Goal: Information Seeking & Learning: Find specific fact

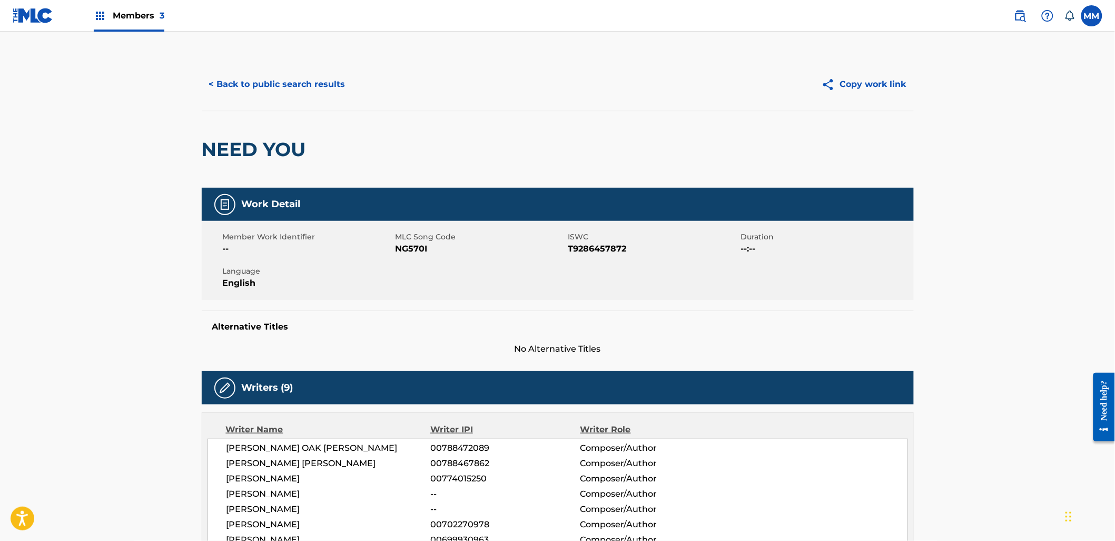
click at [111, 19] on div "Members 3" at bounding box center [129, 15] width 71 height 31
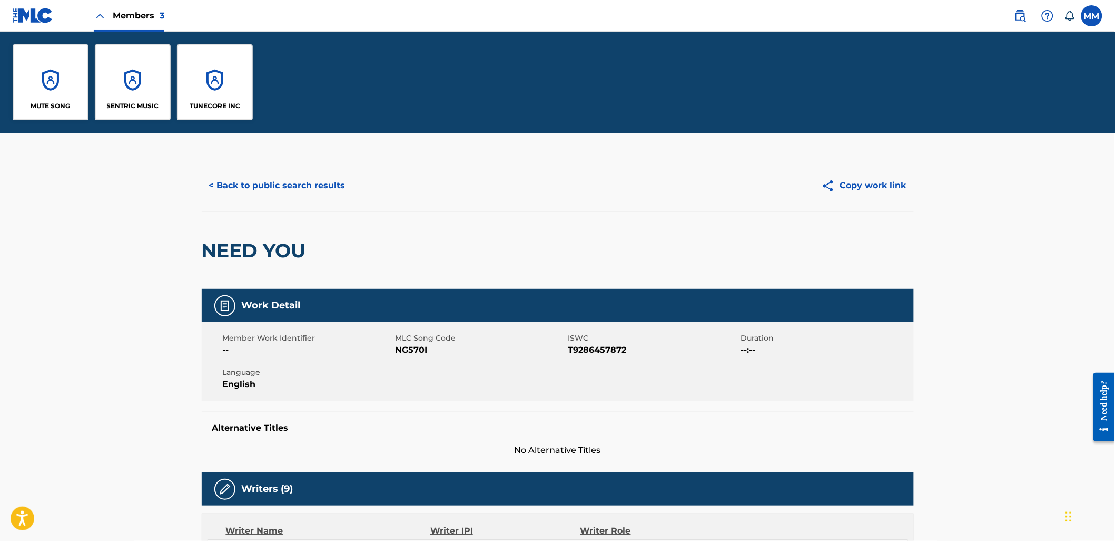
click at [138, 65] on div "SENTRIC MUSIC" at bounding box center [133, 82] width 76 height 76
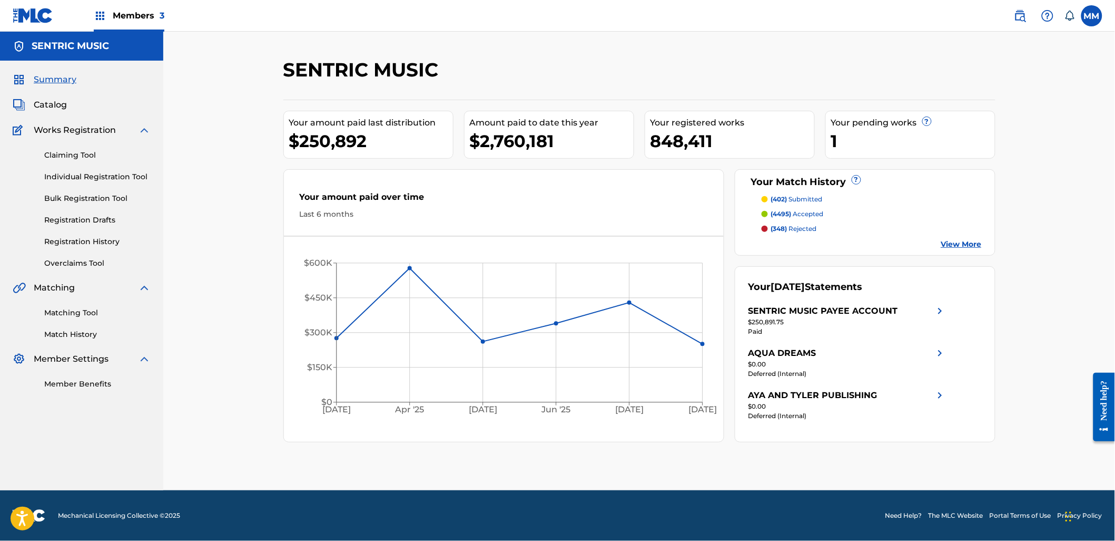
click at [77, 154] on link "Claiming Tool" at bounding box center [97, 155] width 106 height 11
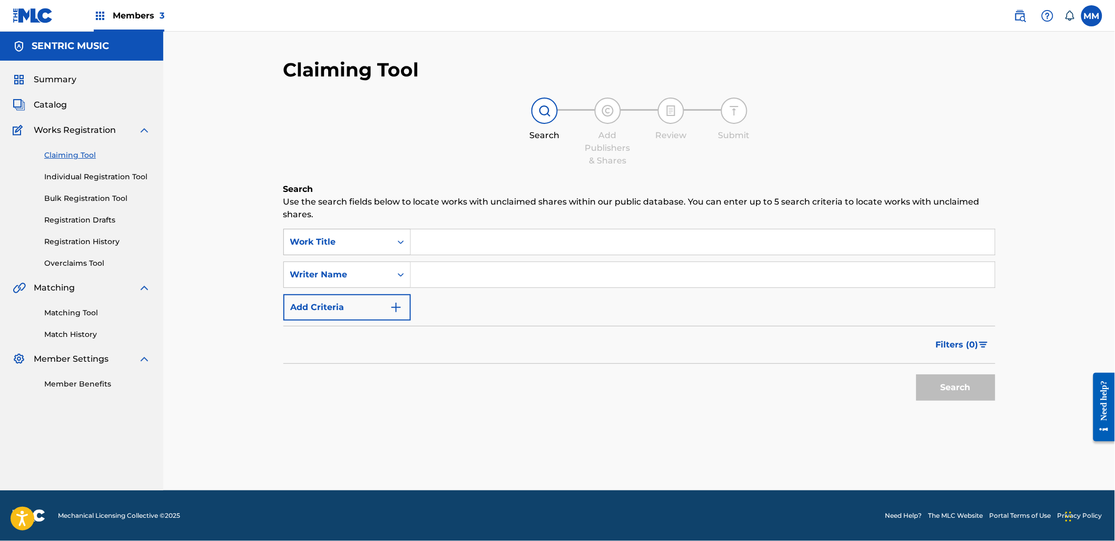
click at [384, 243] on div "Work Title" at bounding box center [337, 242] width 95 height 13
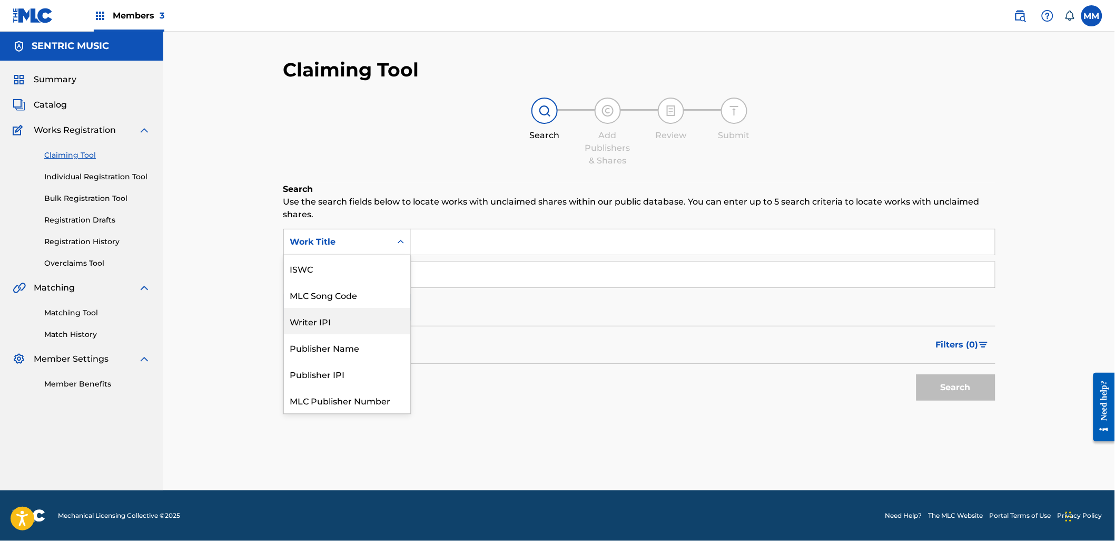
click at [184, 257] on div "Claiming Tool Search Add Publishers & Shares Review Submit Search Use the searc…" at bounding box center [639, 261] width 952 height 458
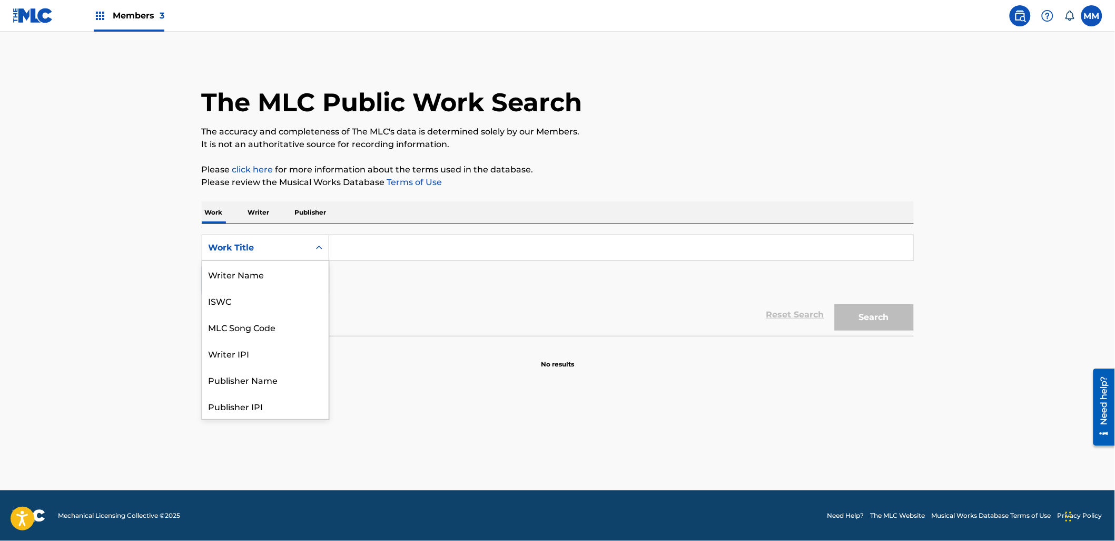
click at [260, 234] on div "Work Title" at bounding box center [266, 247] width 128 height 26
click at [262, 213] on p "Writer" at bounding box center [259, 212] width 28 height 22
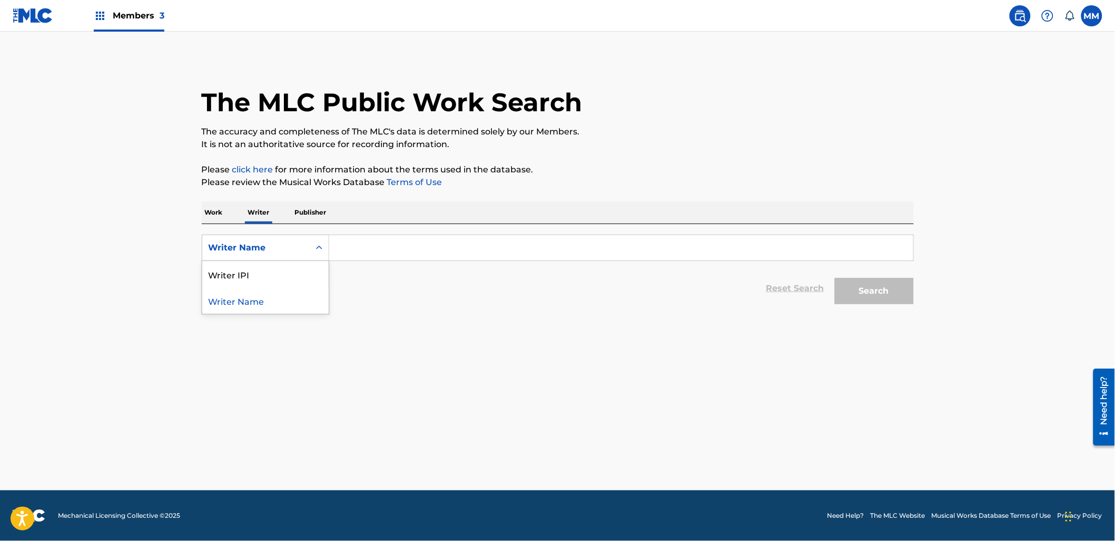
drag, startPoint x: 307, startPoint y: 251, endPoint x: 304, endPoint y: 263, distance: 13.0
click at [307, 251] on div "Writer Name" at bounding box center [255, 248] width 107 height 20
click at [302, 271] on div "Writer IPI" at bounding box center [265, 274] width 126 height 26
click at [425, 258] on input "Search Form" at bounding box center [621, 247] width 584 height 25
paste input "388220448"
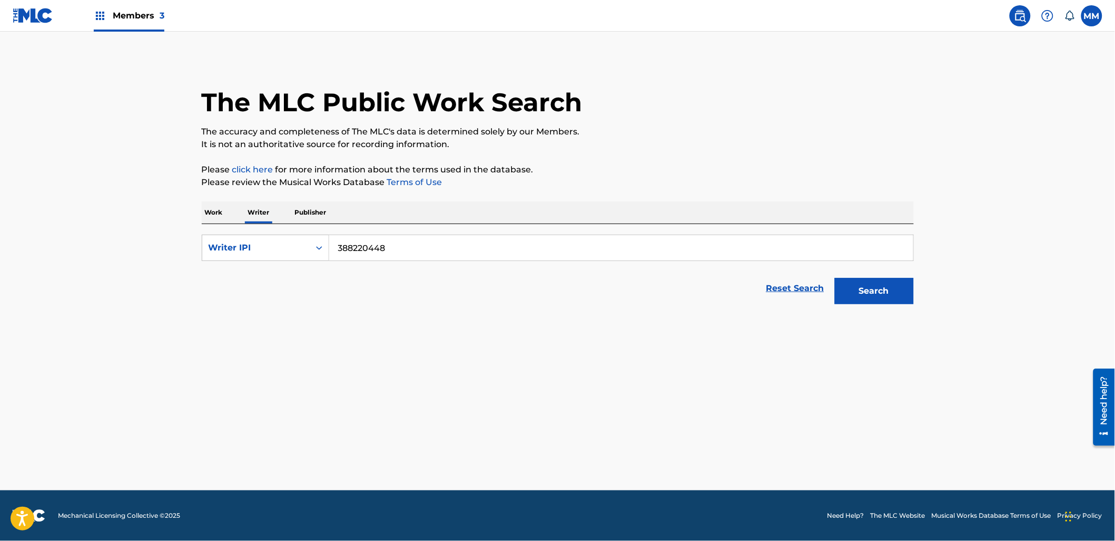
click at [835, 278] on button "Search" at bounding box center [874, 291] width 79 height 26
click at [420, 246] on input "388220448" at bounding box center [621, 247] width 584 height 25
click at [340, 247] on input "388220448" at bounding box center [621, 247] width 584 height 25
type input "00388220448"
click at [835, 278] on button "Search" at bounding box center [874, 291] width 79 height 26
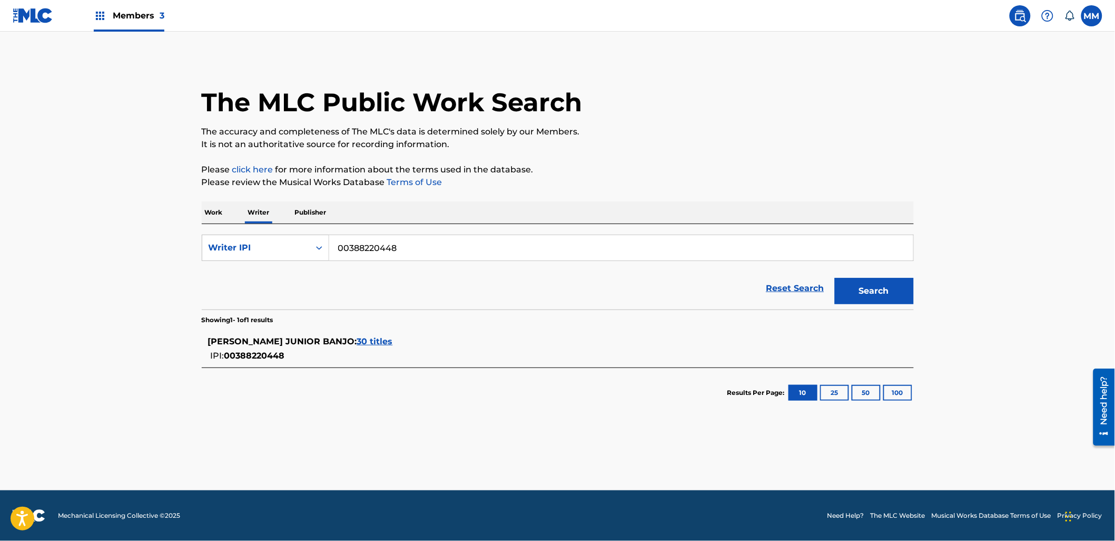
click at [387, 338] on span "30 titles" at bounding box center [375, 341] width 36 height 10
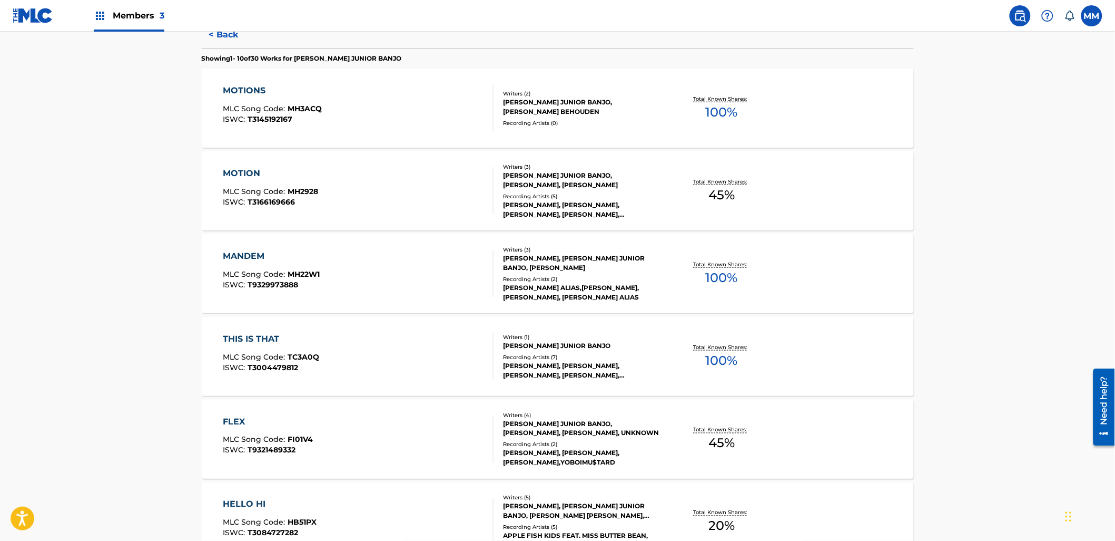
scroll to position [749, 0]
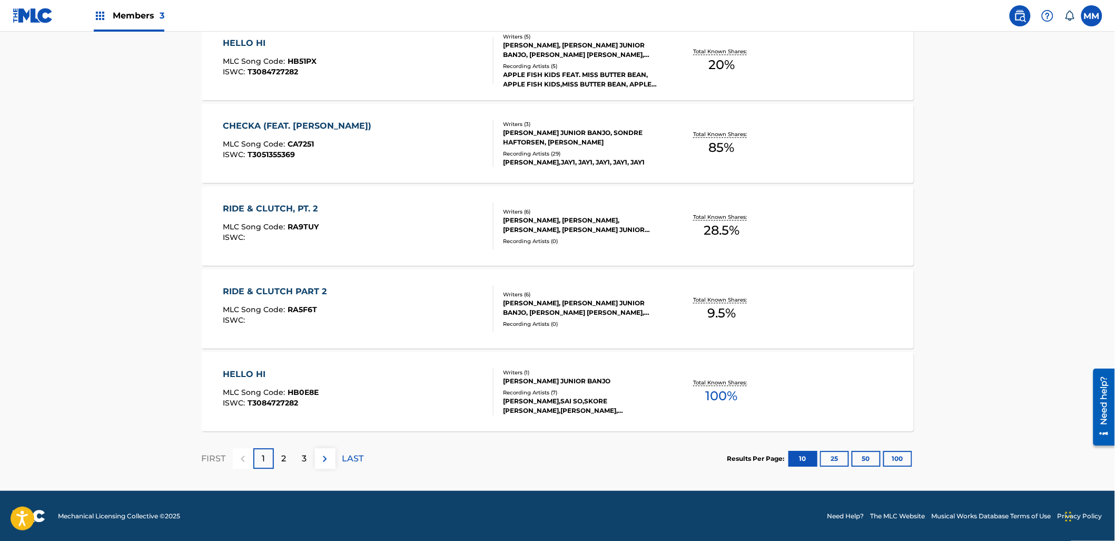
click at [900, 461] on button "100" at bounding box center [898, 458] width 29 height 16
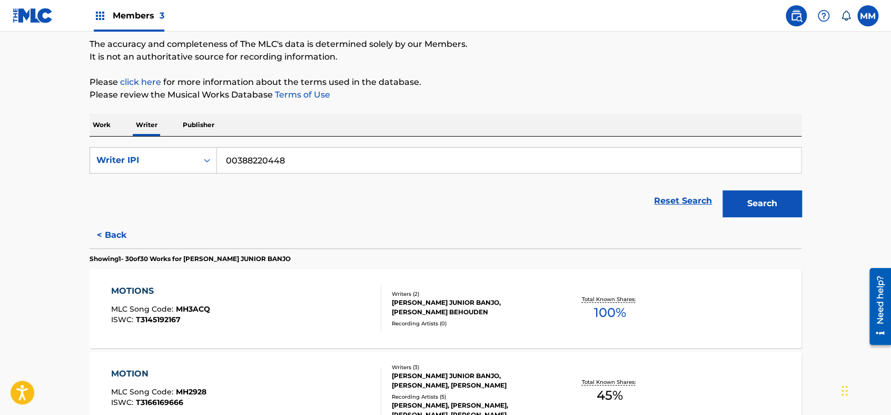
scroll to position [117, 0]
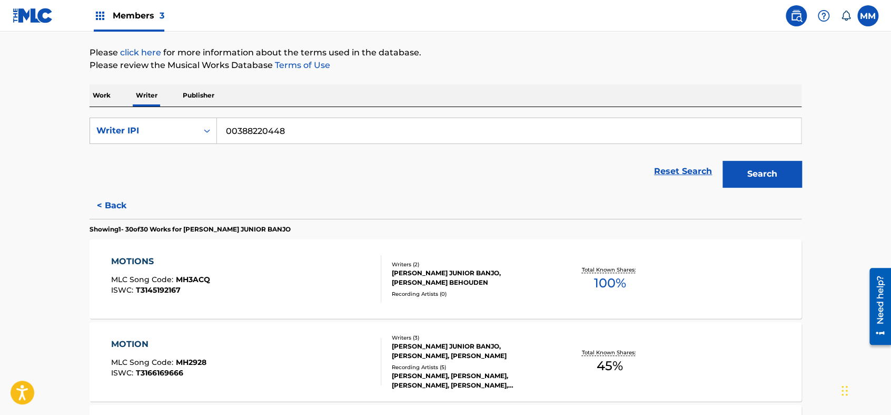
click at [243, 159] on div "Reset Search Search" at bounding box center [446, 171] width 712 height 42
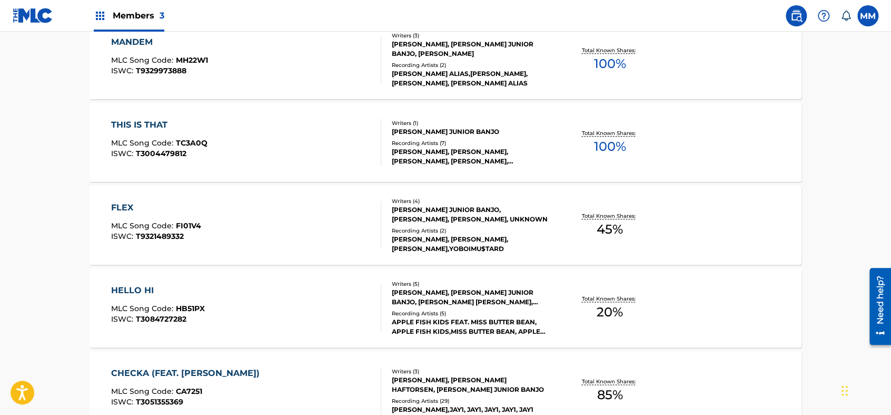
scroll to position [2238, 0]
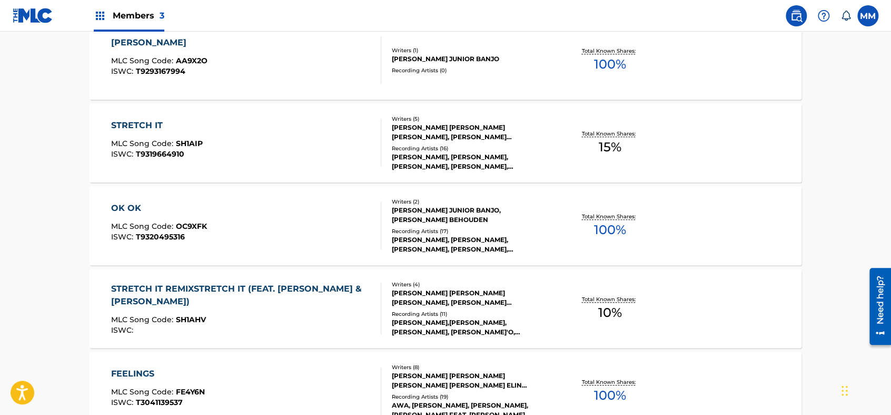
click at [258, 230] on div "OK OK MLC Song Code : OC9XFK ISWC : T9320495316" at bounding box center [246, 225] width 271 height 47
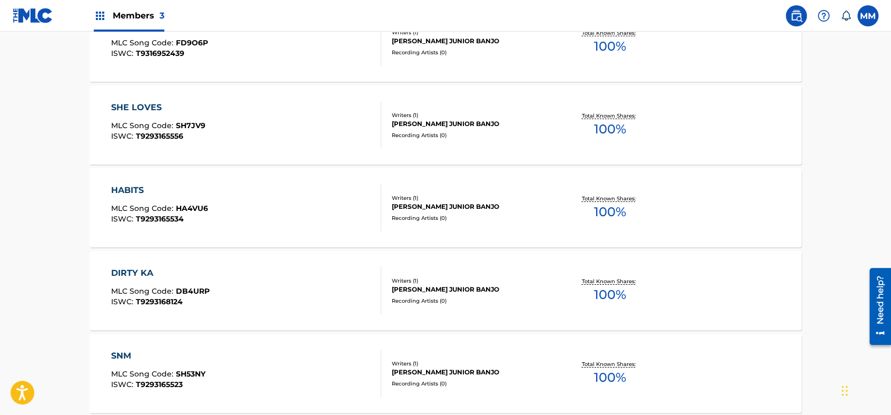
scroll to position [336, 0]
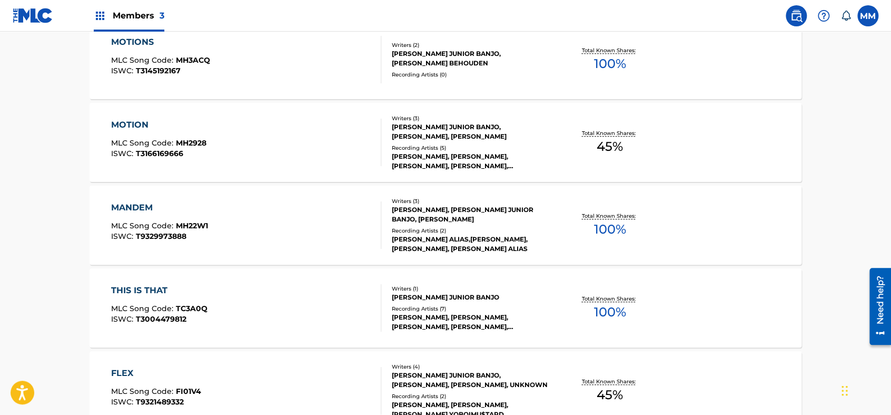
click at [291, 200] on div "MANDEM MLC Song Code : MH22W1 ISWC : T9329973888 Writers ( 3 ) JAIRZINHO L WINT…" at bounding box center [446, 224] width 712 height 79
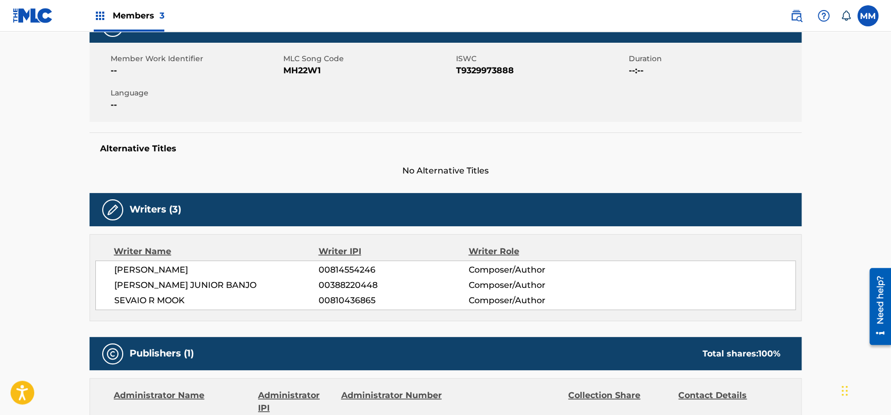
scroll to position [58, 0]
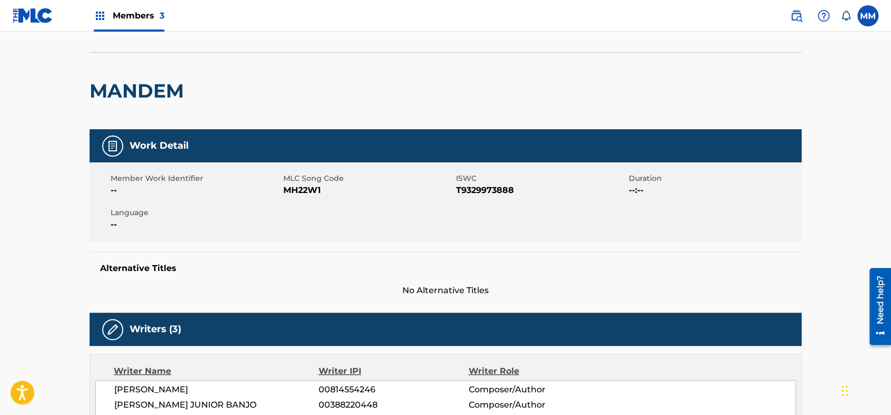
click at [289, 188] on span "MH22W1" at bounding box center [368, 190] width 170 height 13
copy span "MH22W1"
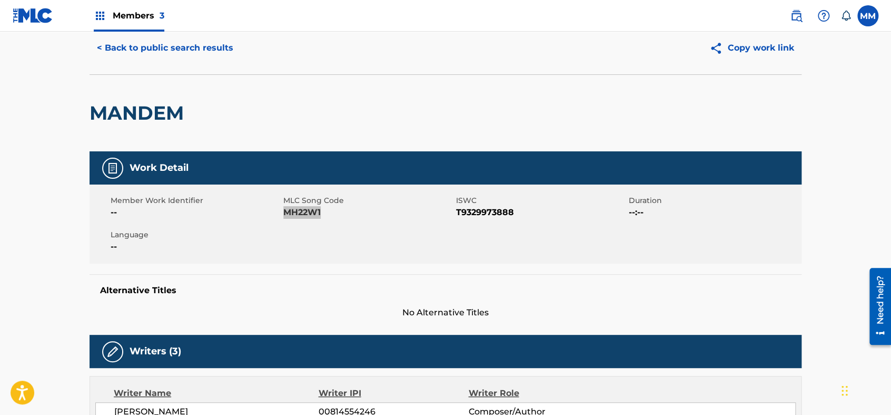
scroll to position [0, 0]
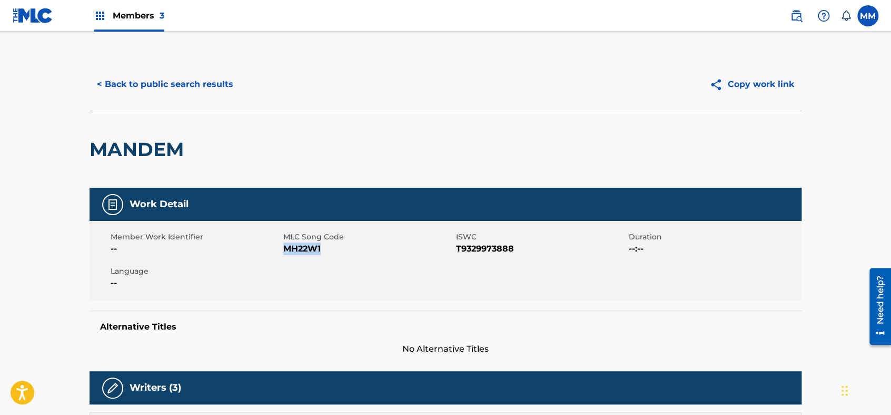
click at [169, 76] on button "< Back to public search results" at bounding box center [165, 84] width 151 height 26
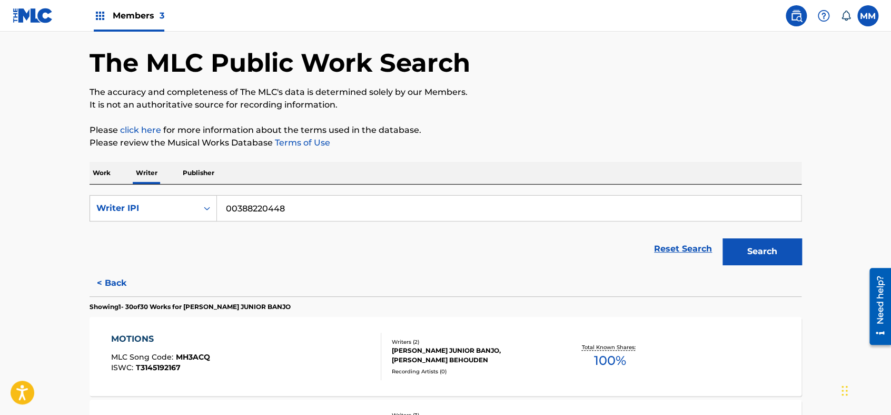
scroll to position [117, 0]
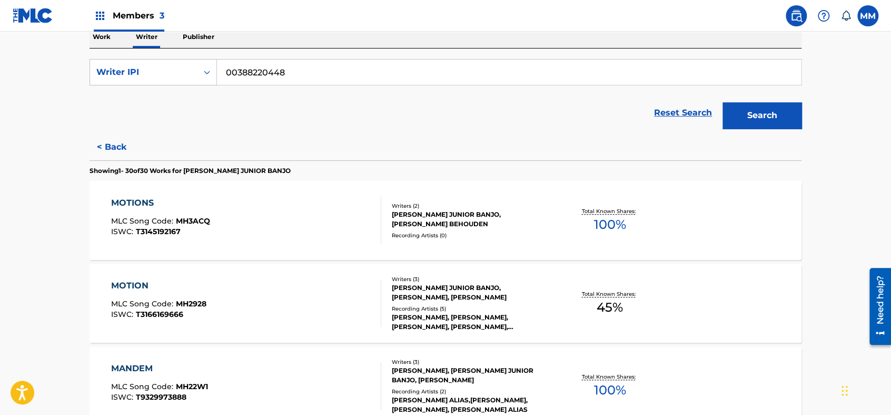
scroll to position [409, 0]
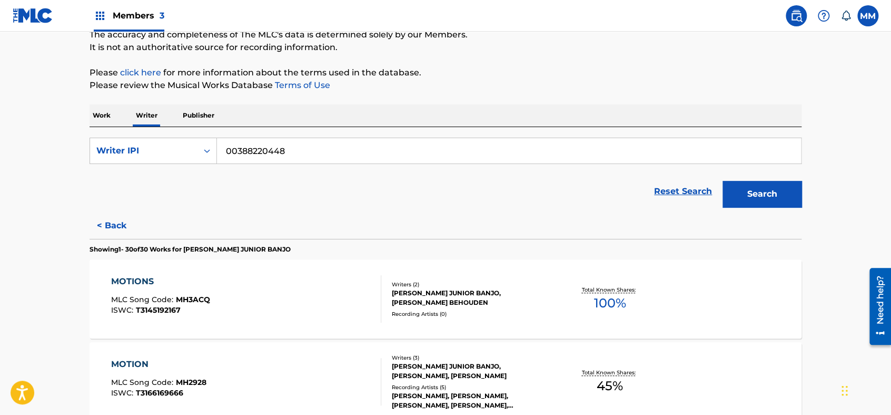
scroll to position [117, 0]
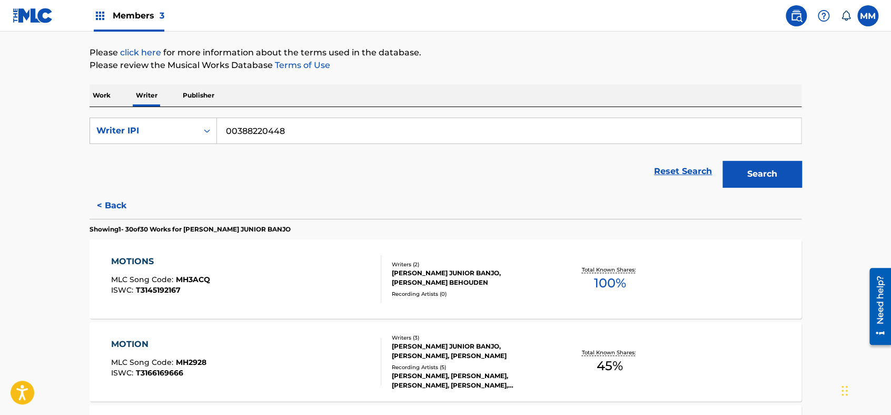
click at [257, 179] on div "Reset Search Search" at bounding box center [446, 171] width 712 height 42
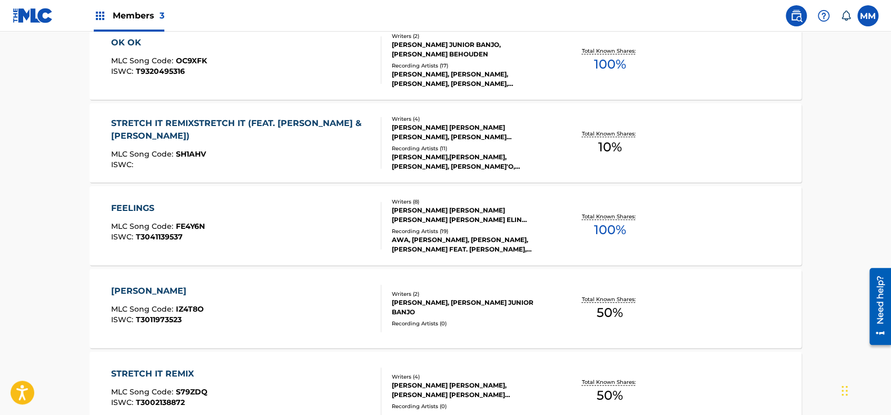
click at [220, 219] on div "FEELINGS MLC Song Code : FE4Y6N ISWC : T3041139537" at bounding box center [246, 225] width 271 height 47
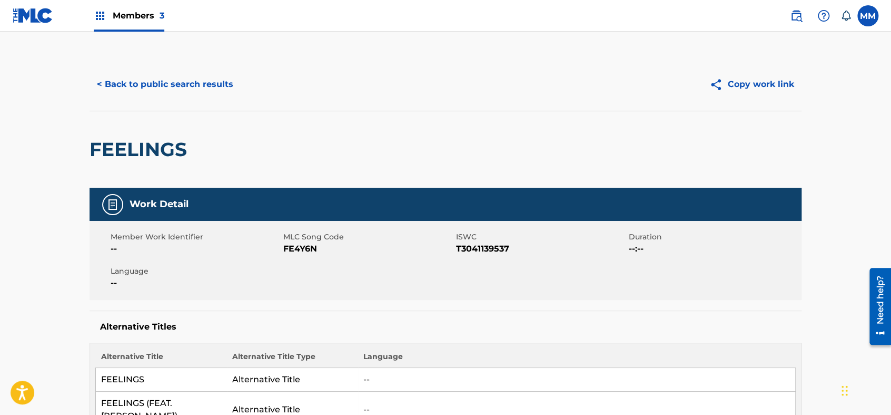
click at [308, 243] on span "FE4Y6N" at bounding box center [368, 248] width 170 height 13
copy span "FE4Y6N"
click at [186, 73] on button "< Back to public search results" at bounding box center [165, 84] width 151 height 26
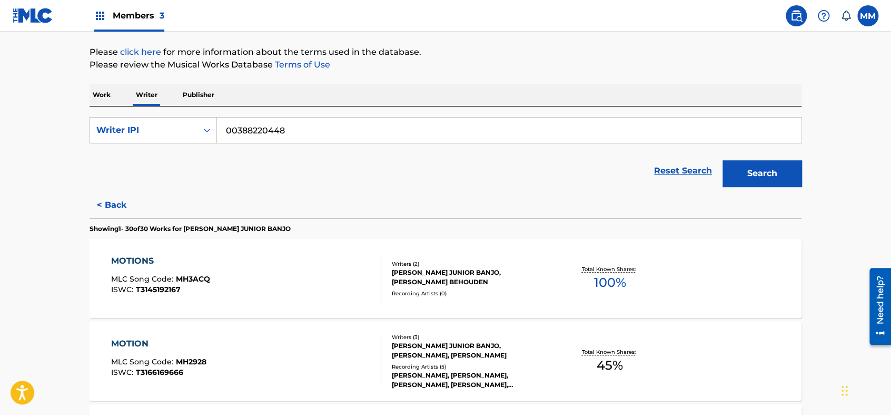
scroll to position [58, 0]
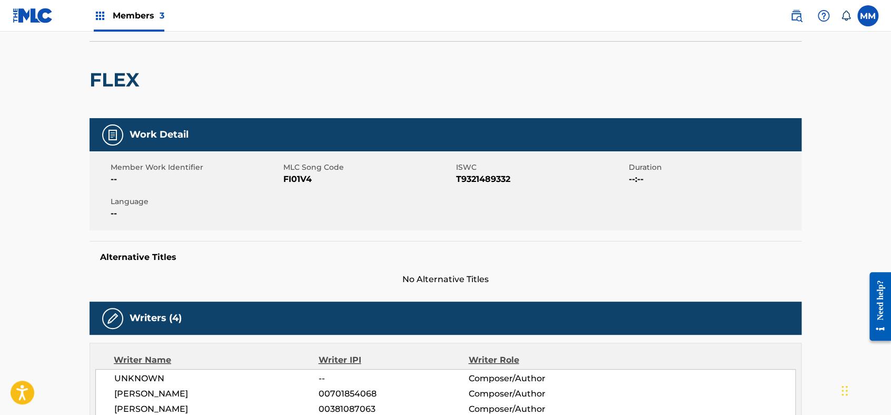
scroll to position [58, 0]
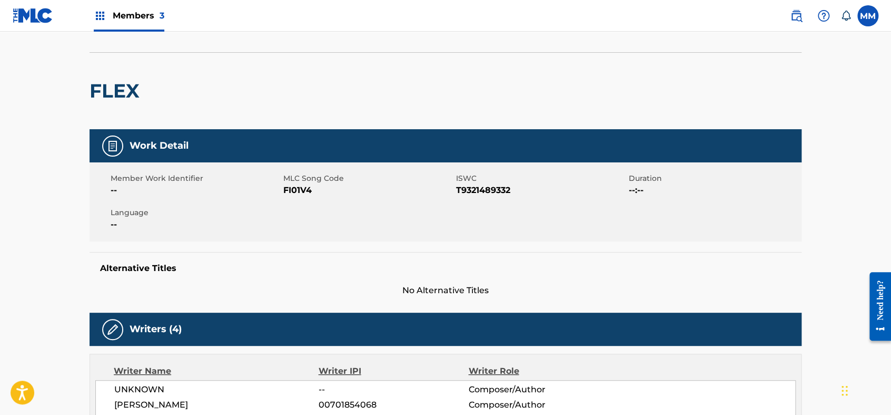
click at [288, 190] on span "FI01V4" at bounding box center [368, 190] width 170 height 13
copy span "FI01V4"
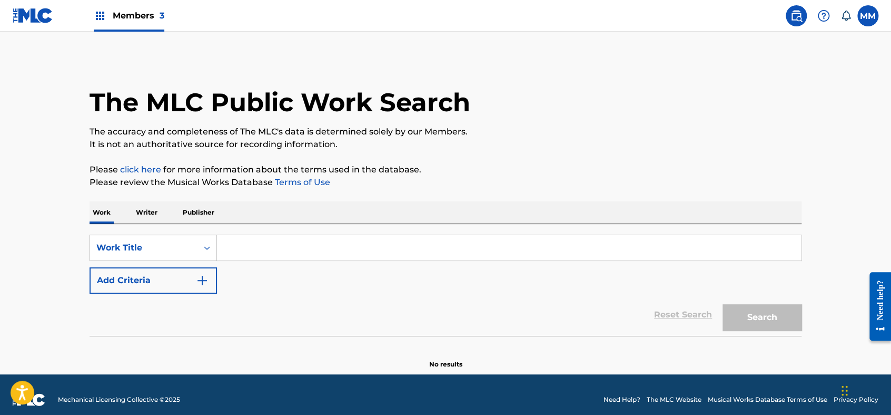
click at [135, 15] on span "Members 3" at bounding box center [139, 15] width 52 height 12
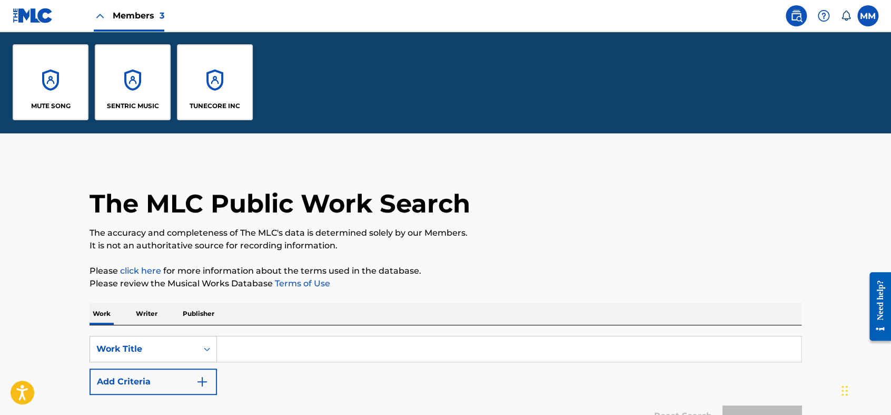
click at [139, 69] on div "SENTRIC MUSIC" at bounding box center [133, 82] width 76 height 76
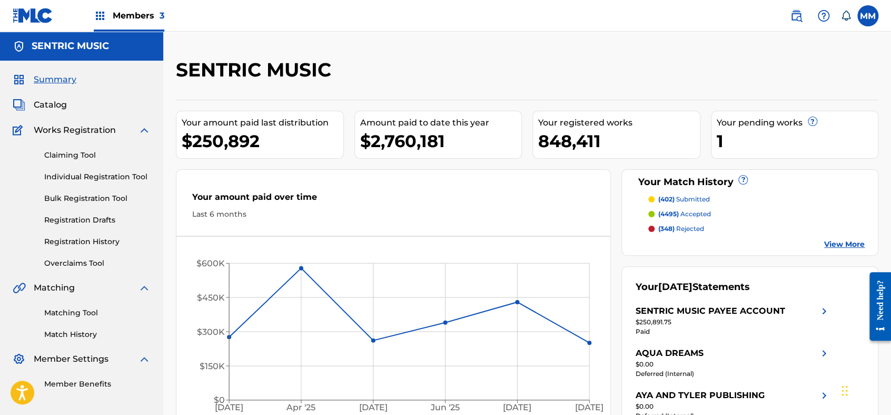
click at [80, 320] on div "Matching Tool Match History" at bounding box center [82, 317] width 138 height 46
click at [78, 316] on link "Matching Tool" at bounding box center [97, 312] width 106 height 11
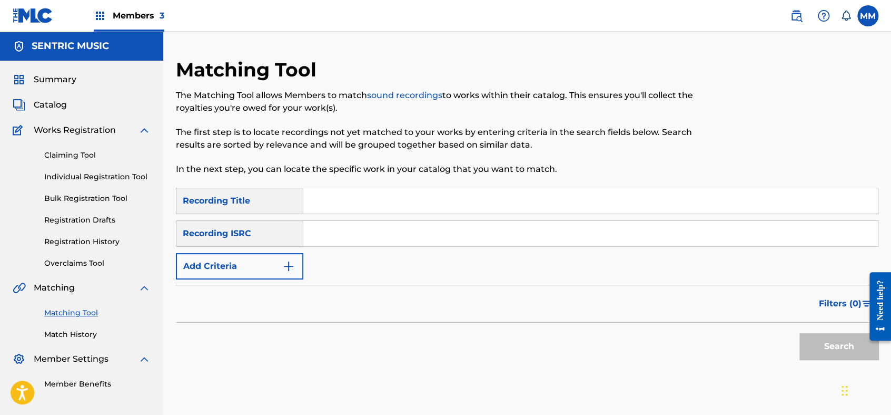
click at [364, 203] on input "Search Form" at bounding box center [590, 200] width 575 height 25
type input "flex"
click at [257, 268] on button "Add Criteria" at bounding box center [240, 266] width 128 height 26
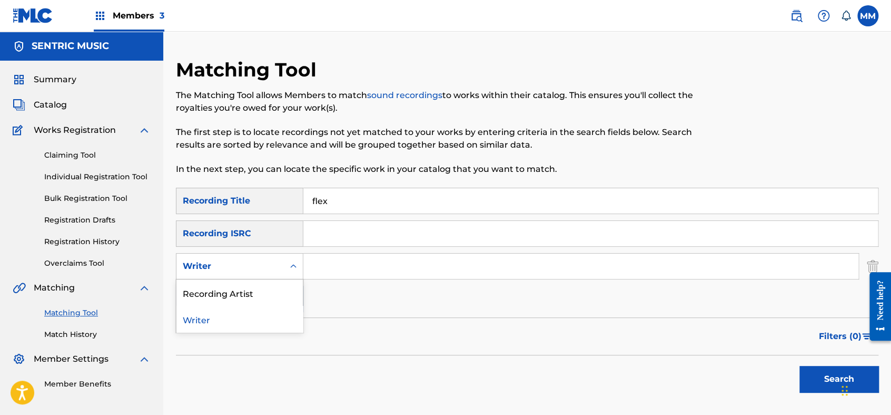
click at [257, 262] on div "Writer" at bounding box center [230, 266] width 95 height 13
click at [257, 286] on div "Recording Artist" at bounding box center [240, 292] width 126 height 26
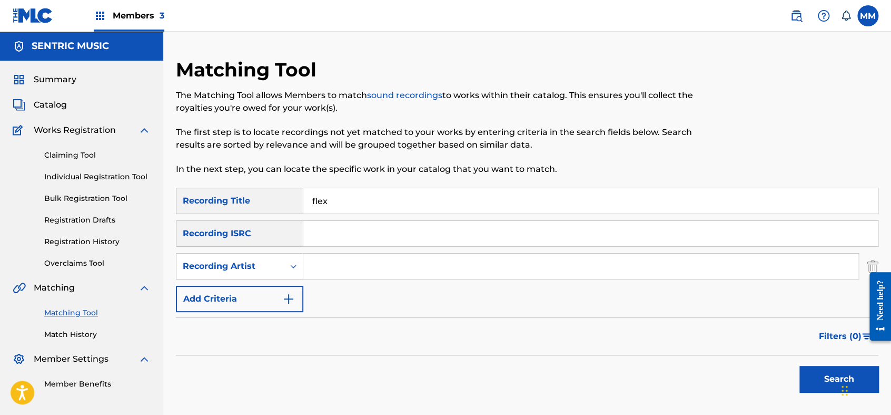
click at [315, 276] on input "Search Form" at bounding box center [580, 265] width 555 height 25
click at [800, 366] on button "Search" at bounding box center [839, 379] width 79 height 26
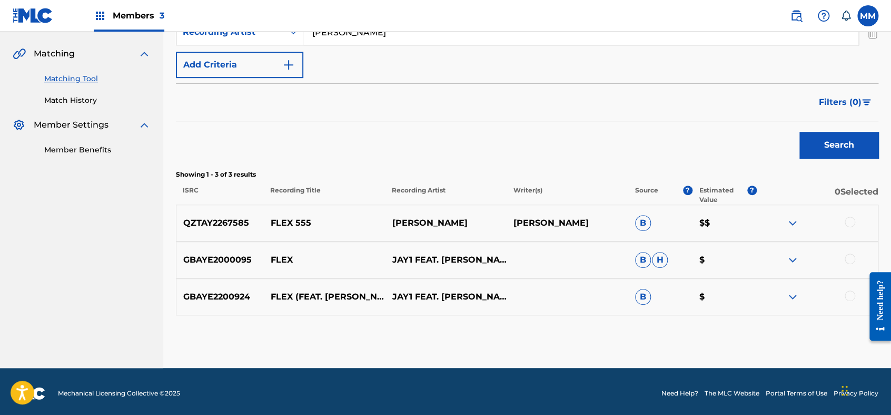
scroll to position [117, 0]
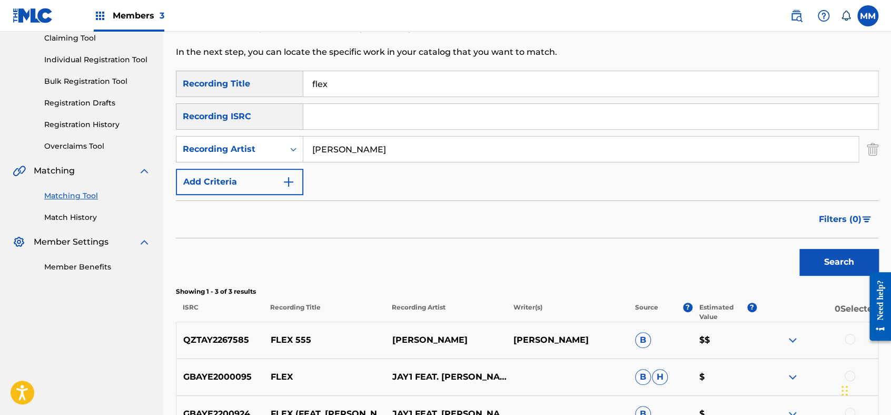
click at [340, 83] on input "flex" at bounding box center [590, 83] width 575 height 25
click at [362, 144] on input "Scofield" at bounding box center [580, 148] width 555 height 25
drag, startPoint x: 365, startPoint y: 146, endPoint x: 284, endPoint y: 147, distance: 81.1
click at [284, 147] on div "SearchWithCriteriaf880c635-5111-430d-a4e3-a9c08d8705ba Recording Artist Scofield" at bounding box center [527, 149] width 703 height 26
click at [800, 249] on button "Search" at bounding box center [839, 262] width 79 height 26
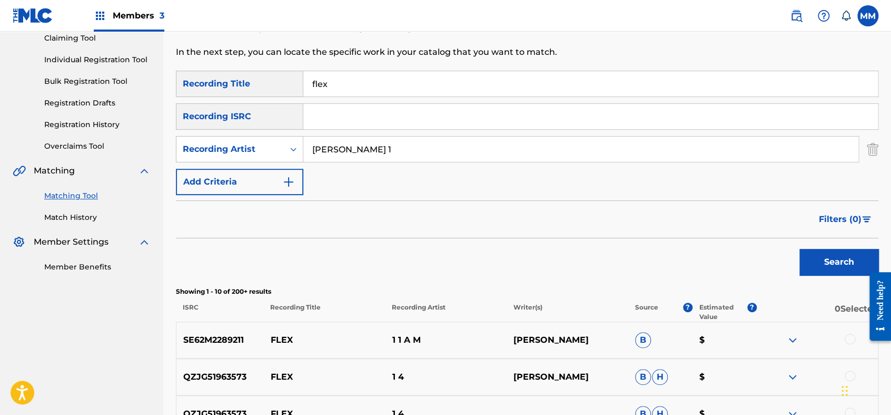
click at [395, 151] on input "jay 1" at bounding box center [580, 148] width 555 height 25
click at [800, 249] on button "Search" at bounding box center [839, 262] width 79 height 26
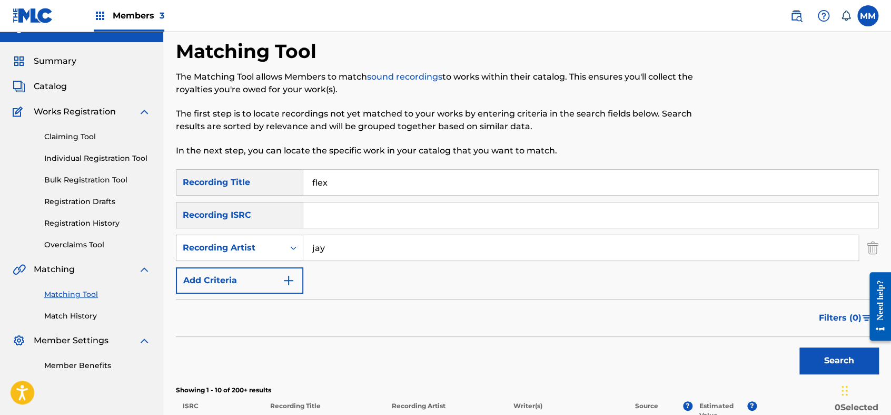
scroll to position [0, 0]
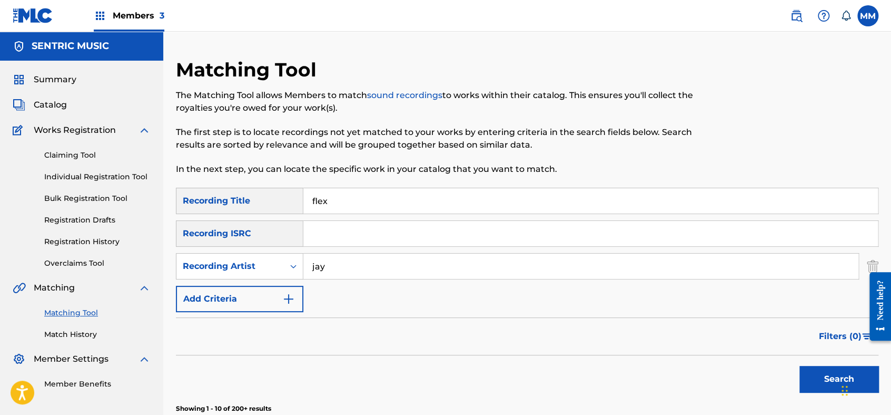
click at [342, 268] on input "jay" at bounding box center [580, 265] width 555 height 25
drag, startPoint x: 342, startPoint y: 268, endPoint x: 296, endPoint y: 266, distance: 46.9
click at [296, 266] on div "SearchWithCriteriaf880c635-5111-430d-a4e3-a9c08d8705ba Recording Artist jay" at bounding box center [527, 266] width 703 height 26
type input "Jay1"
click at [800, 366] on button "Search" at bounding box center [839, 379] width 79 height 26
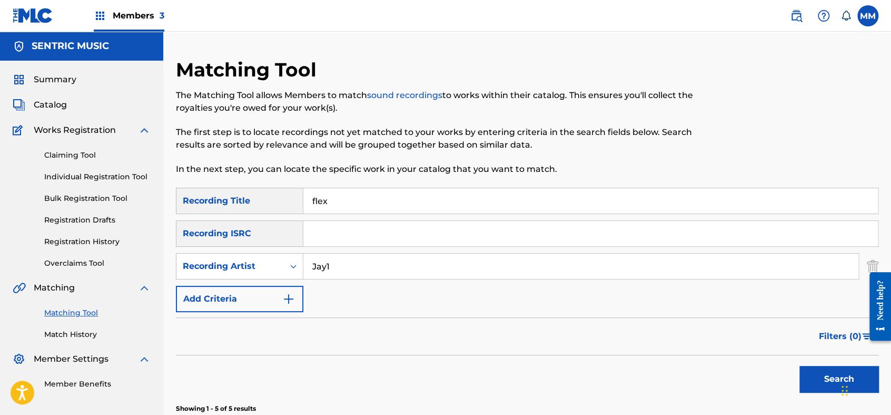
drag, startPoint x: 364, startPoint y: 204, endPoint x: 202, endPoint y: 190, distance: 161.8
click at [202, 190] on div "SearchWithCriteria882efd44-b9af-4e64-99ce-22d8c114f1ce Recording Title flex" at bounding box center [527, 201] width 703 height 26
paste input "CB9PHZ"
type input "flex"
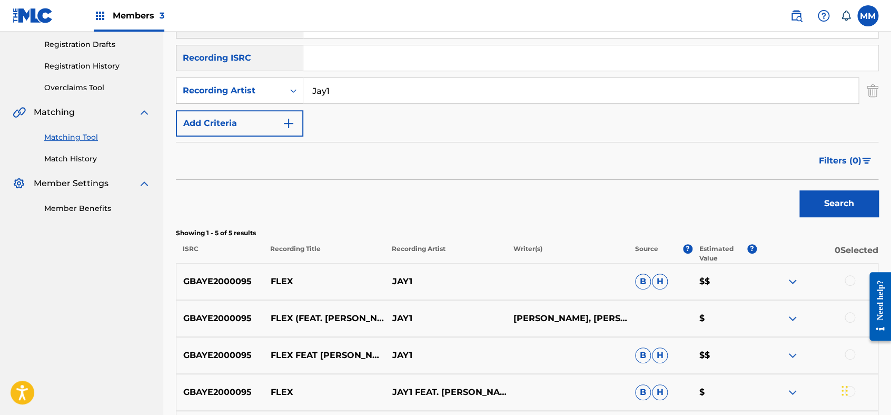
scroll to position [58, 0]
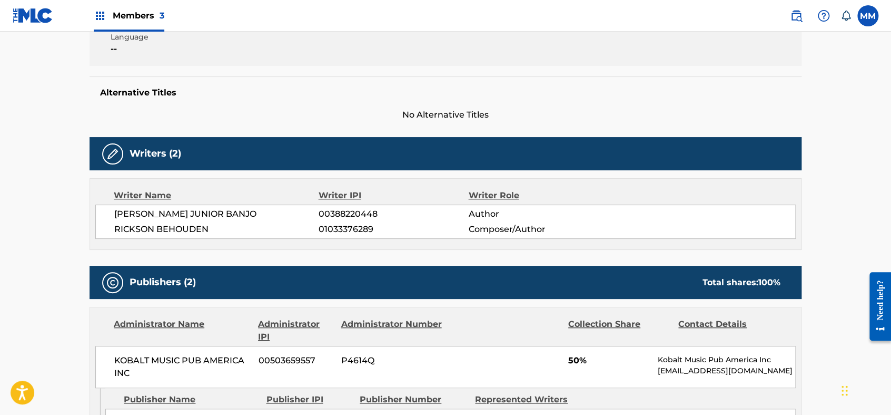
scroll to position [58, 0]
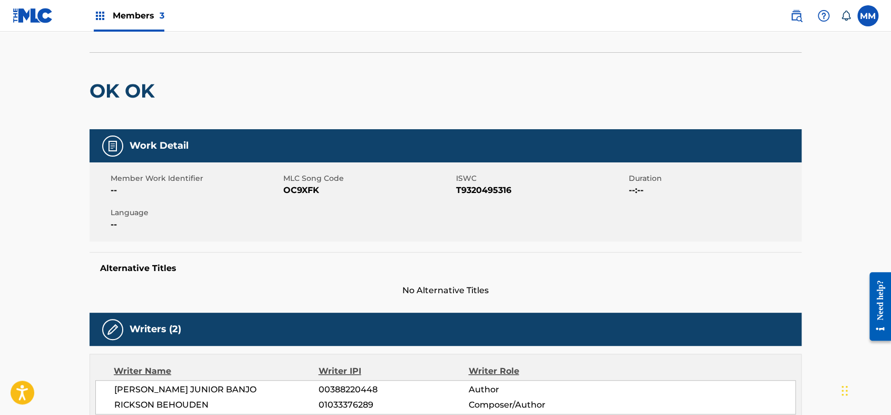
click at [296, 192] on span "OC9XFK" at bounding box center [368, 190] width 170 height 13
copy span "OC9XFK"
click at [790, 9] on img at bounding box center [796, 15] width 13 height 13
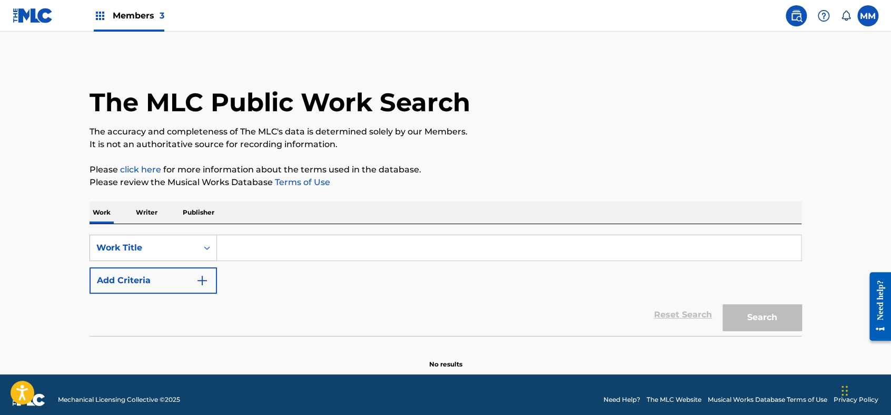
click at [239, 249] on input "Search Form" at bounding box center [509, 247] width 584 height 25
paste input "LIT"
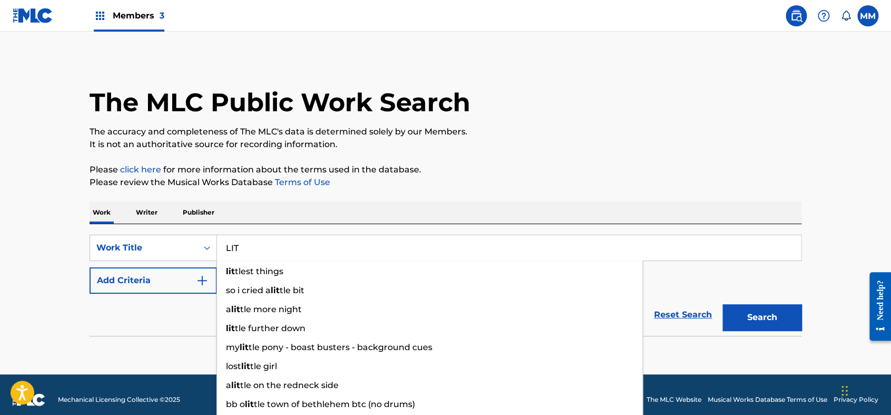
type input "LIT"
click at [186, 266] on div "SearchWithCriteriabd26a83f-34d7-4679-84e4-6a11e26d0c45 Work Title LIT lit tlest…" at bounding box center [446, 263] width 712 height 59
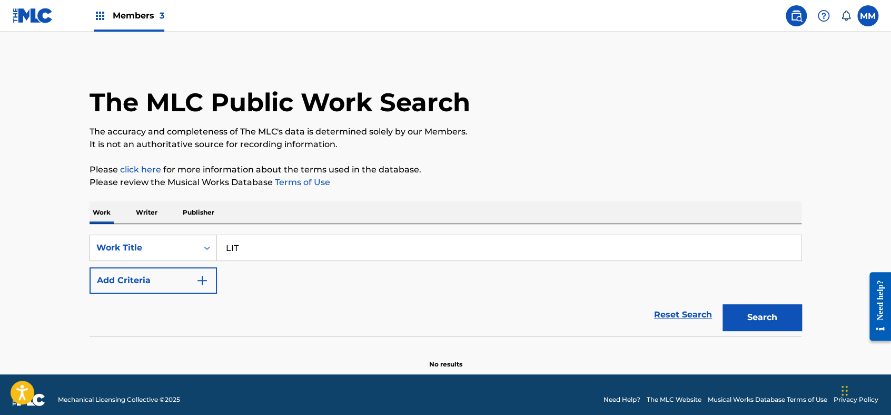
click at [172, 279] on button "Add Criteria" at bounding box center [154, 280] width 128 height 26
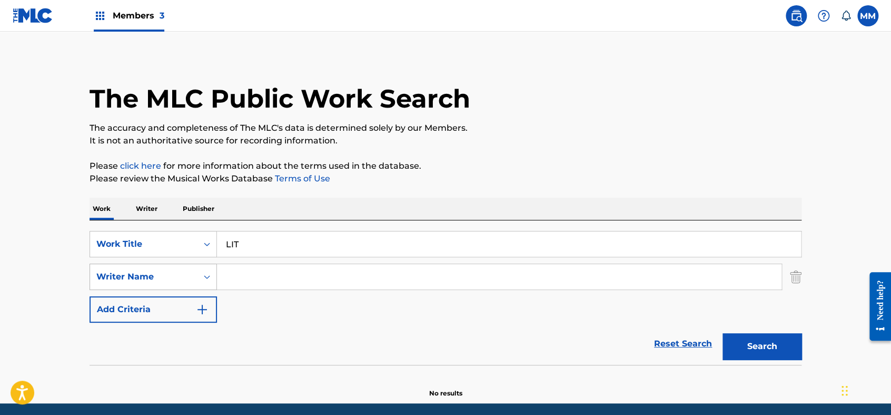
click at [164, 277] on div "Writer Name" at bounding box center [143, 276] width 95 height 13
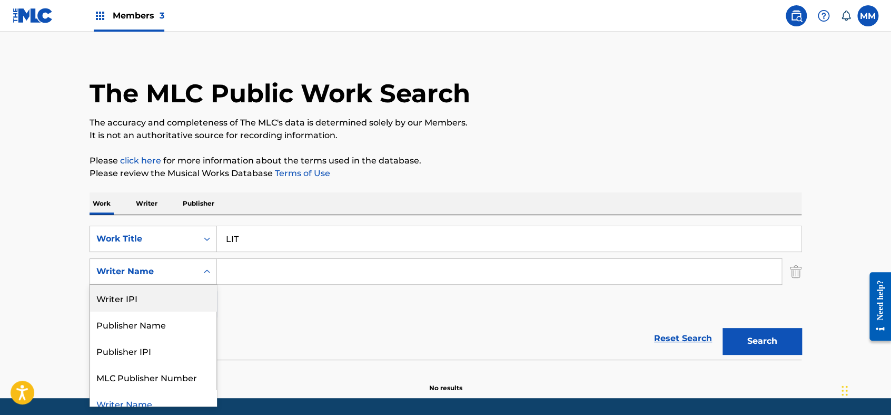
scroll to position [11, 0]
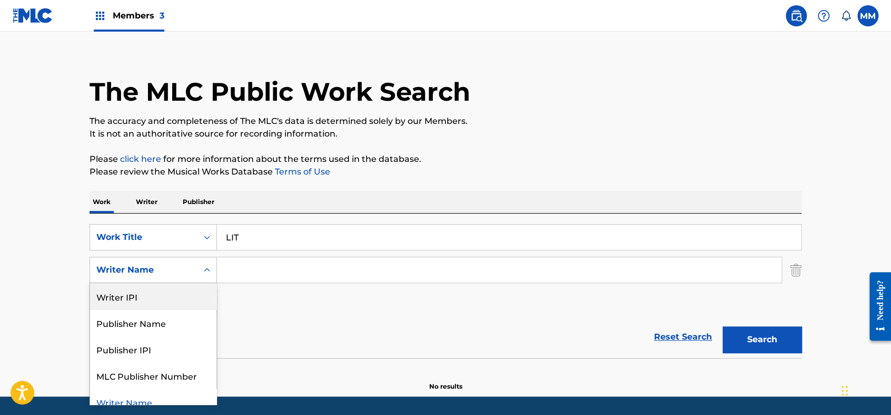
click at [223, 276] on input "Search Form" at bounding box center [499, 269] width 565 height 25
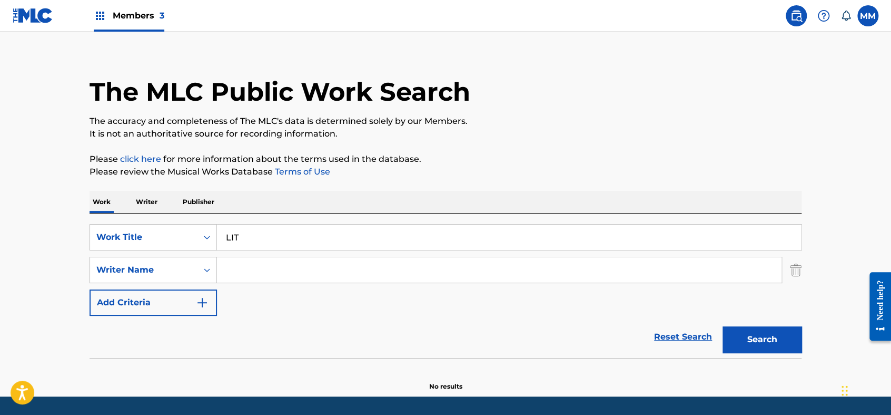
click at [307, 261] on input "Search Form" at bounding box center [499, 269] width 565 height 25
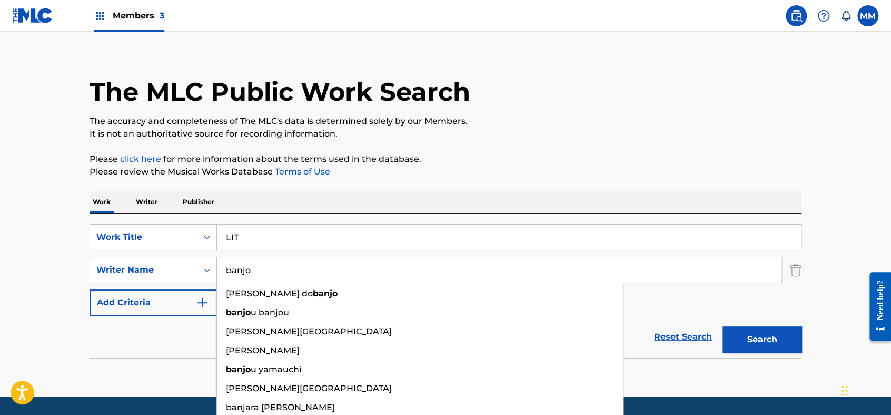
click at [723, 326] on button "Search" at bounding box center [762, 339] width 79 height 26
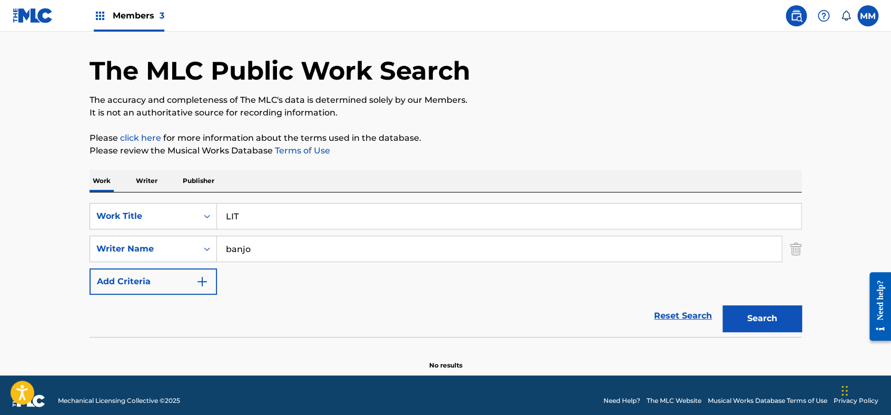
scroll to position [42, 0]
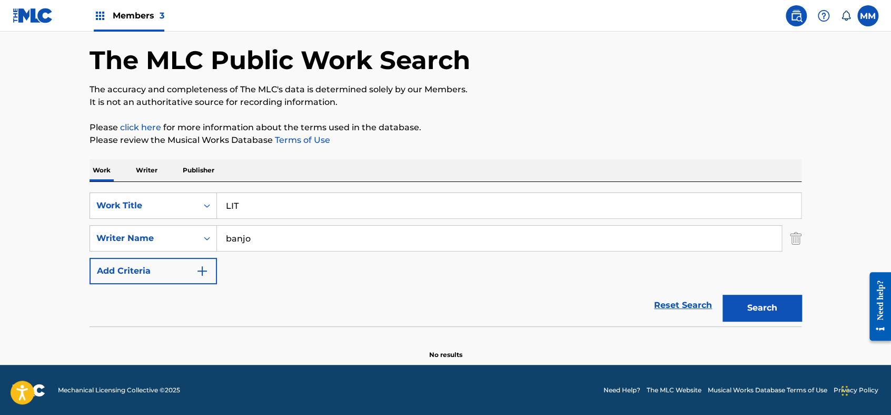
drag, startPoint x: 270, startPoint y: 232, endPoint x: 233, endPoint y: 243, distance: 39.2
click at [233, 243] on input "banjo" at bounding box center [499, 238] width 565 height 25
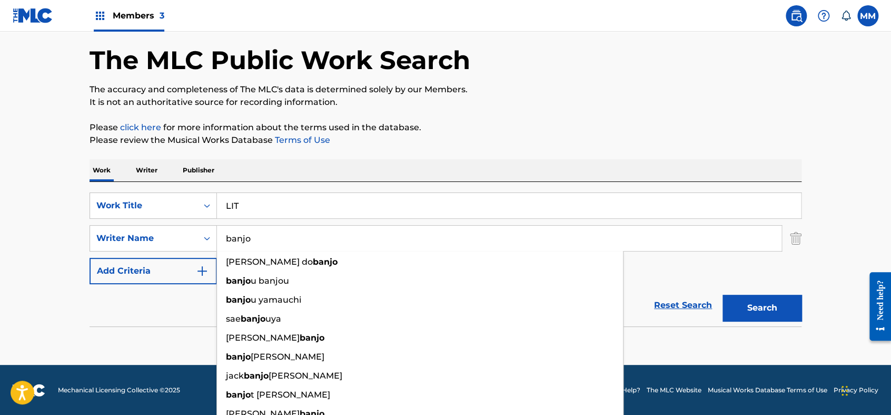
type input "b"
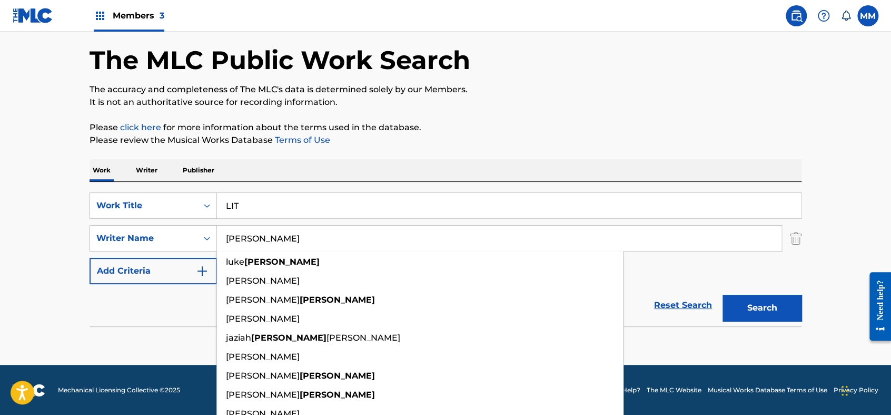
click at [723, 295] on button "Search" at bounding box center [762, 308] width 79 height 26
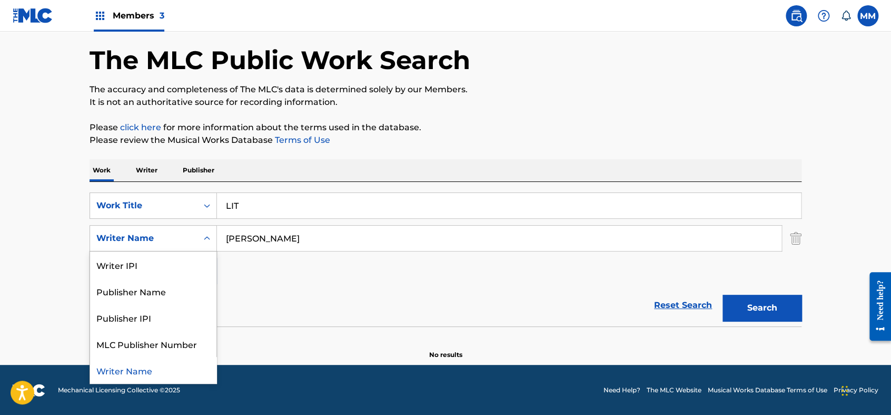
click at [145, 234] on div "Writer Name" at bounding box center [143, 238] width 95 height 13
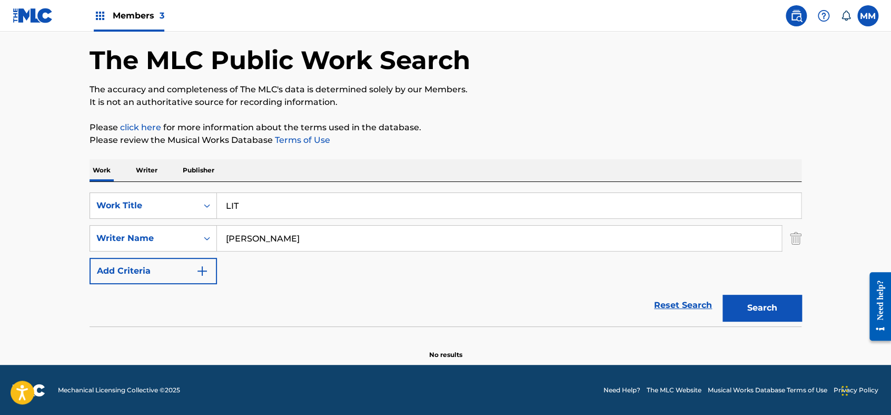
click at [38, 169] on main "The MLC Public Work Search The accuracy and completeness of The MLC's data is d…" at bounding box center [445, 176] width 891 height 375
click at [323, 234] on input "[PERSON_NAME]" at bounding box center [499, 238] width 565 height 25
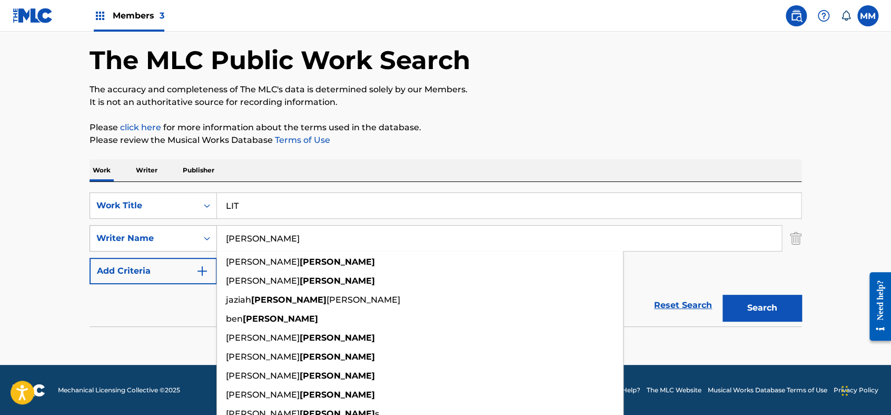
drag, startPoint x: 320, startPoint y: 236, endPoint x: 202, endPoint y: 232, distance: 118.1
click at [202, 232] on div "SearchWithCriteriabd51bc10-658d-408a-a71d-d573068e14f6 Writer Name [PERSON_NAME…" at bounding box center [446, 238] width 712 height 26
type input "B"
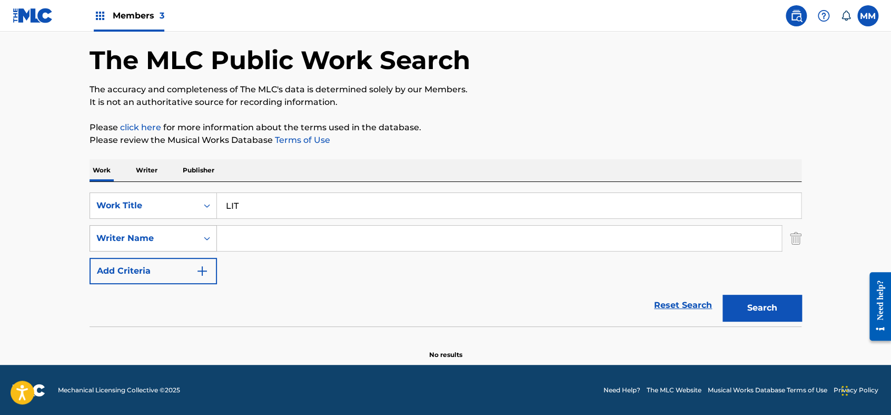
click at [166, 236] on div "Writer Name" at bounding box center [143, 238] width 95 height 13
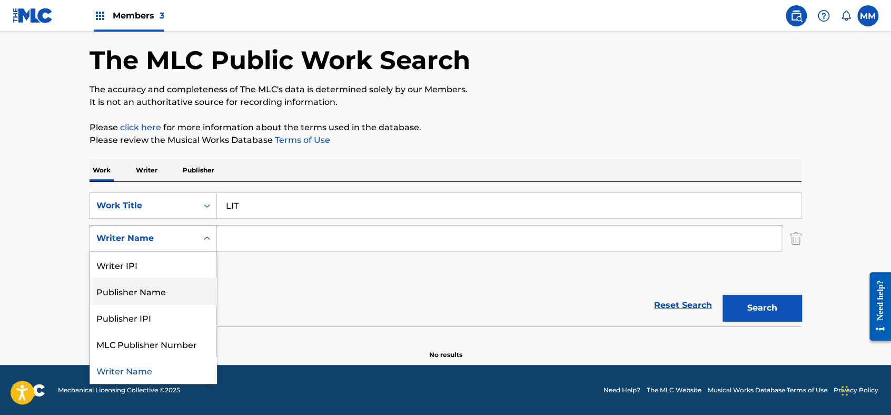
click at [33, 226] on main "The MLC Public Work Search The accuracy and completeness of The MLC's data is d…" at bounding box center [445, 176] width 891 height 375
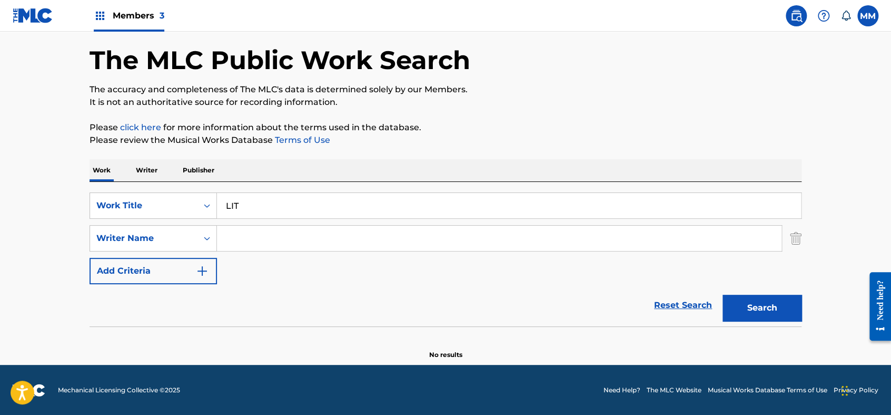
click at [821, 320] on main "The MLC Public Work Search The accuracy and completeness of The MLC's data is d…" at bounding box center [445, 176] width 891 height 375
click at [782, 311] on button "Search" at bounding box center [762, 308] width 79 height 26
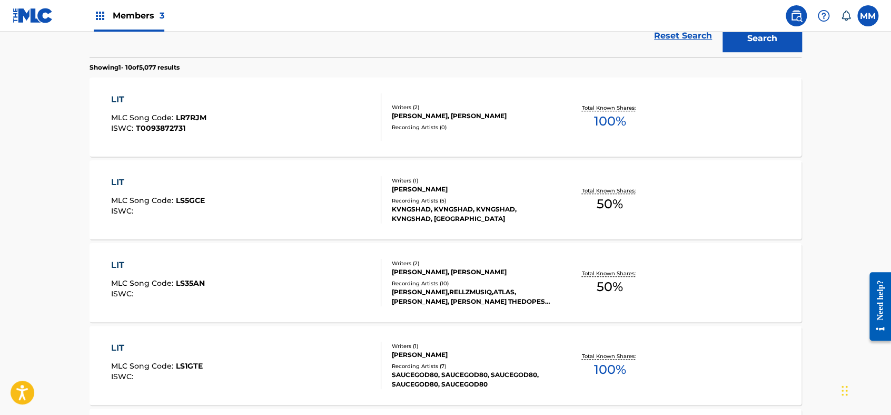
scroll to position [194, 0]
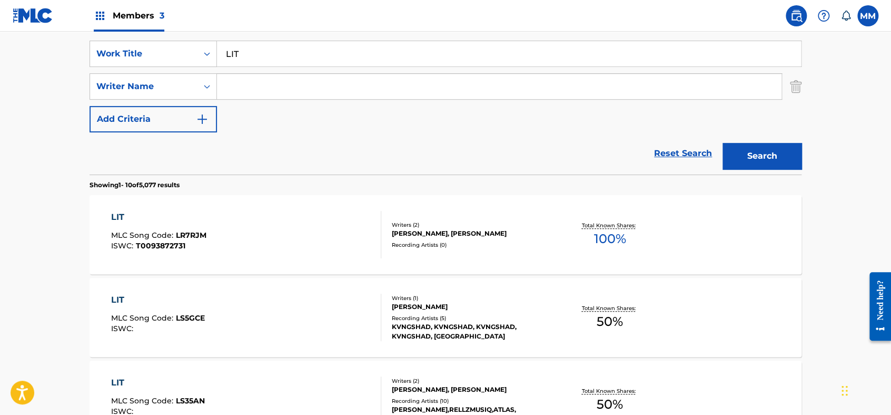
click at [294, 70] on div "SearchWithCriteriabd26a83f-34d7-4679-84e4-6a11e26d0c45 Work Title LIT SearchWit…" at bounding box center [446, 87] width 712 height 92
click at [294, 84] on input "Search Form" at bounding box center [499, 86] width 565 height 25
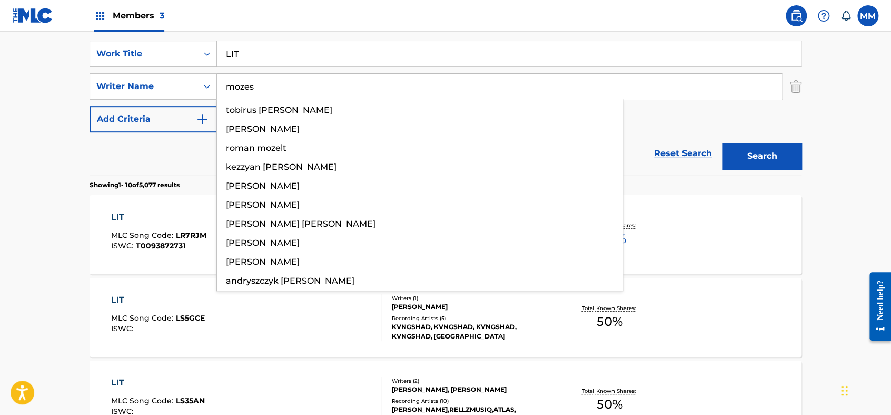
click at [723, 143] on button "Search" at bounding box center [762, 156] width 79 height 26
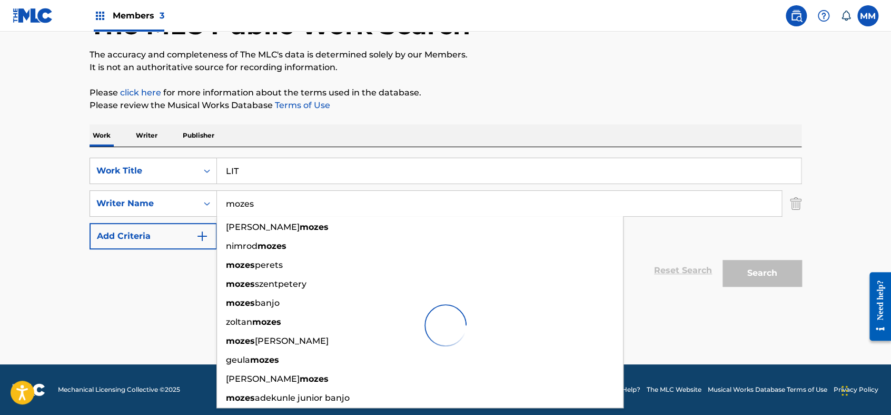
scroll to position [70, 0]
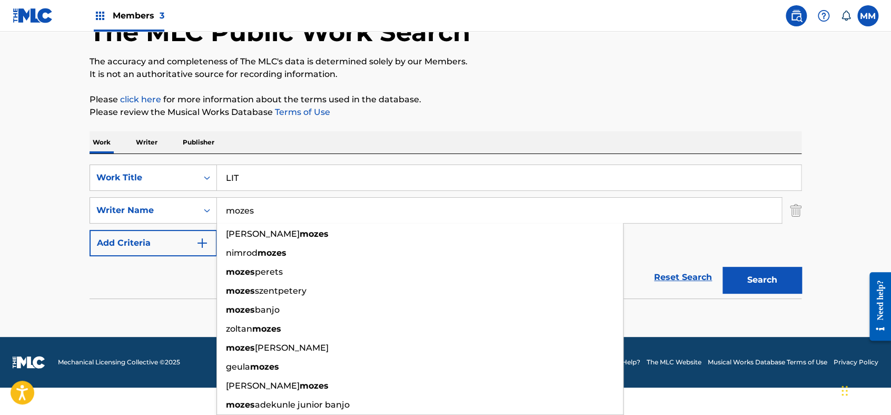
click at [22, 144] on main "The MLC Public Work Search The accuracy and completeness of The MLC's data is d…" at bounding box center [445, 149] width 891 height 375
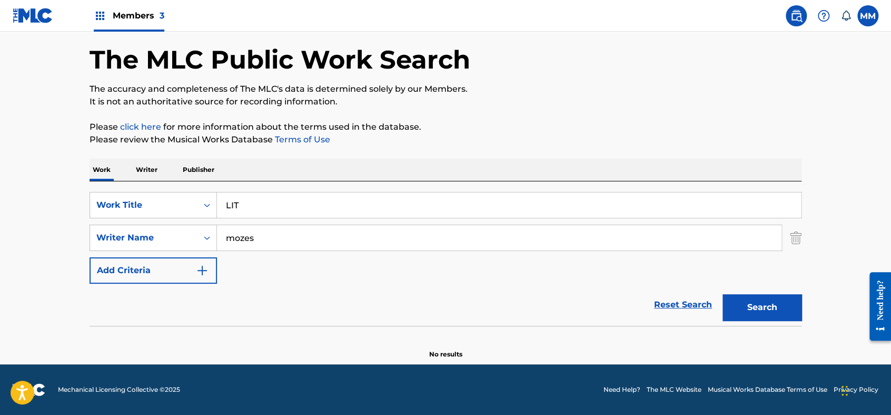
scroll to position [42, 0]
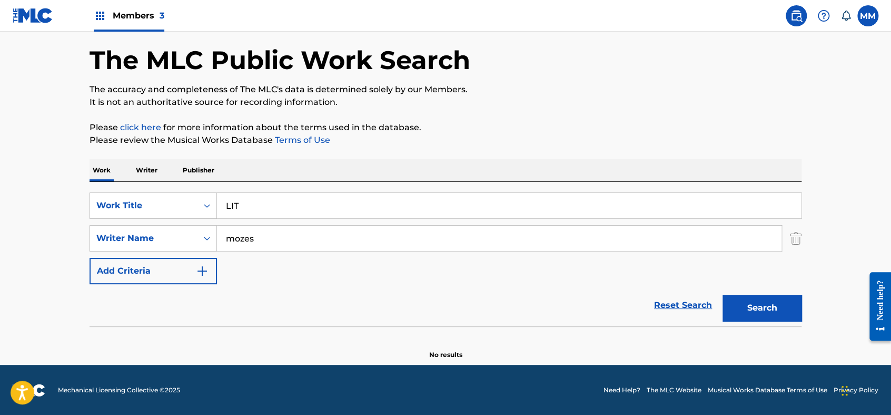
click at [288, 232] on input "mozes" at bounding box center [499, 238] width 565 height 25
paste input "[PERSON_NAME]"
drag, startPoint x: 375, startPoint y: 241, endPoint x: 0, endPoint y: 207, distance: 376.7
click at [0, 207] on html "Accessibility Screen-Reader Guide, Feedback, and Issue Reporting | New window M…" at bounding box center [445, 165] width 891 height 415
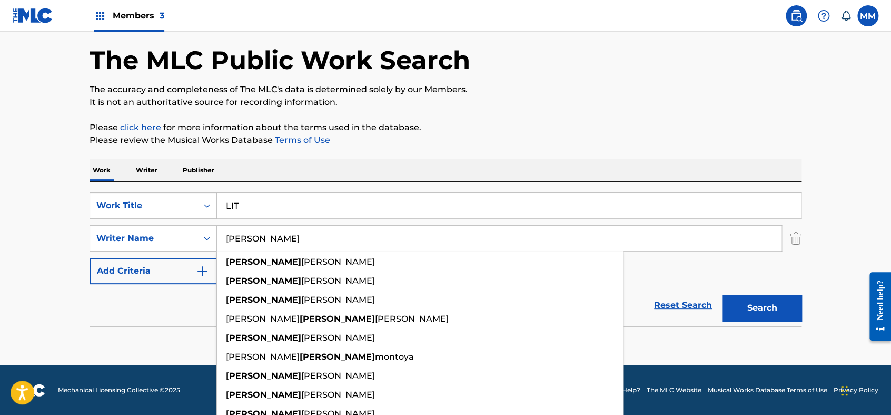
type input "[PERSON_NAME]"
click at [723, 295] on button "Search" at bounding box center [762, 308] width 79 height 26
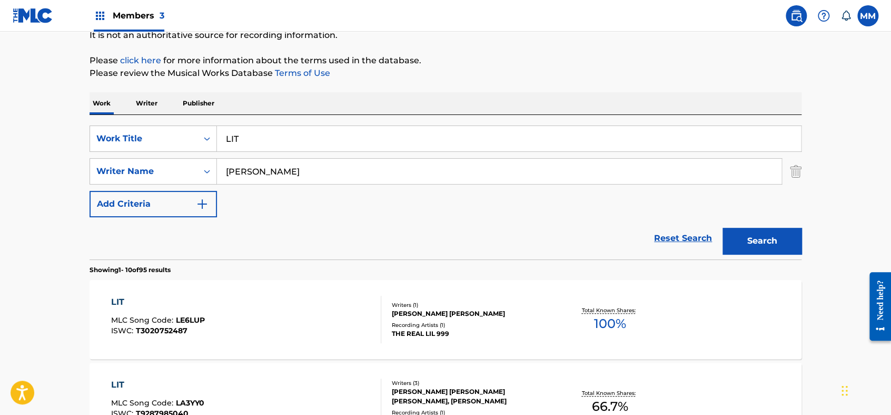
scroll to position [30, 0]
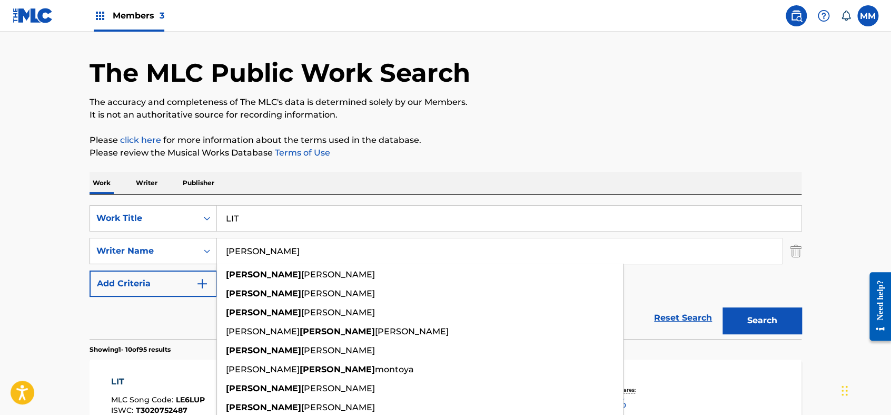
click at [291, 222] on input "LIT" at bounding box center [509, 217] width 584 height 25
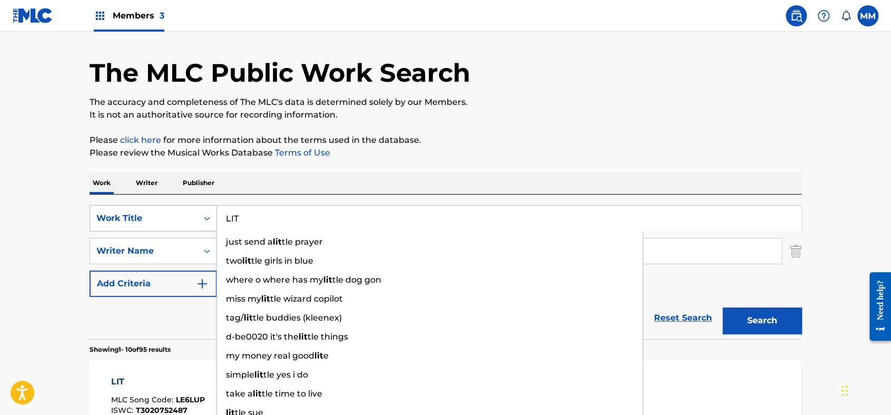
drag, startPoint x: 307, startPoint y: 219, endPoint x: 156, endPoint y: 210, distance: 150.9
click at [156, 210] on div "SearchWithCriteriabd26a83f-34d7-4679-84e4-6a11e26d0c45 Work Title LIT just send…" at bounding box center [446, 218] width 712 height 26
paste input "CRAZY COUSINS FREESTYLE"
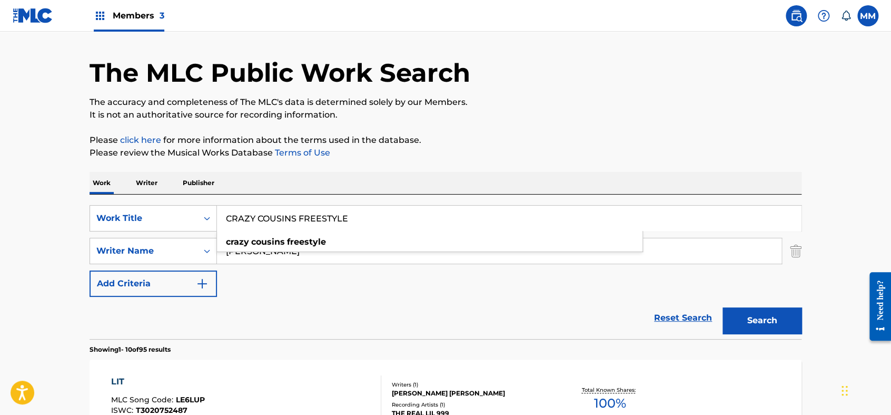
type input "CRAZY COUSINS FREESTYLE"
click at [0, 170] on html "Accessibility Screen-Reader Guide, Feedback, and Issue Reporting | New window M…" at bounding box center [445, 177] width 891 height 415
drag, startPoint x: 258, startPoint y: 244, endPoint x: 143, endPoint y: 232, distance: 115.6
click at [145, 232] on div "SearchWithCriteriabd26a83f-34d7-4679-84e4-6a11e26d0c45 Work Title CRAZY COUSINS…" at bounding box center [446, 251] width 712 height 92
click at [723, 307] on button "Search" at bounding box center [762, 320] width 79 height 26
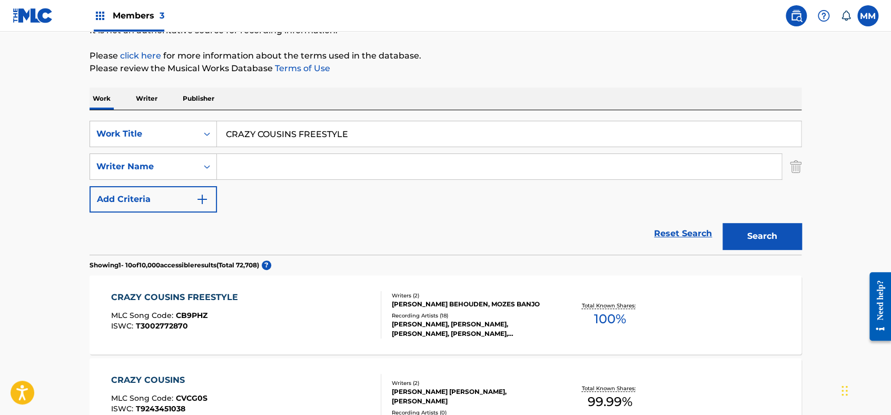
scroll to position [205, 0]
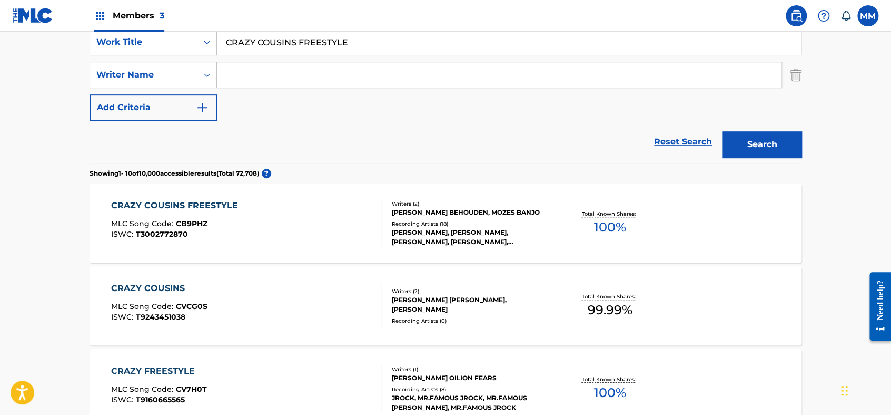
click at [245, 215] on div "CRAZY COUSINS FREESTYLE MLC Song Code : CB9PHZ ISWC : T3002772870" at bounding box center [246, 222] width 271 height 47
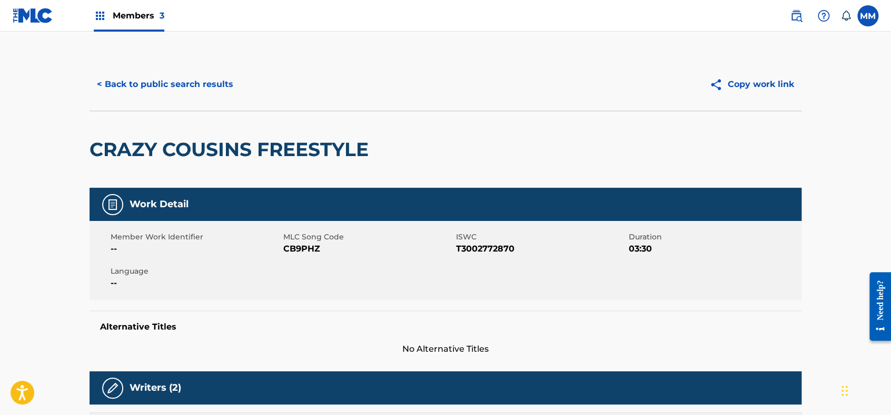
click at [291, 247] on span "CB9PHZ" at bounding box center [368, 248] width 170 height 13
copy span "CB9PHZ"
click at [166, 77] on button "< Back to public search results" at bounding box center [165, 84] width 151 height 26
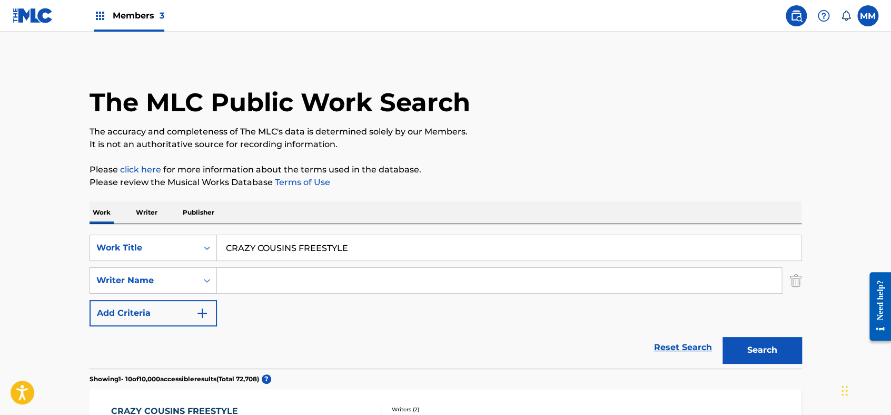
scroll to position [205, 0]
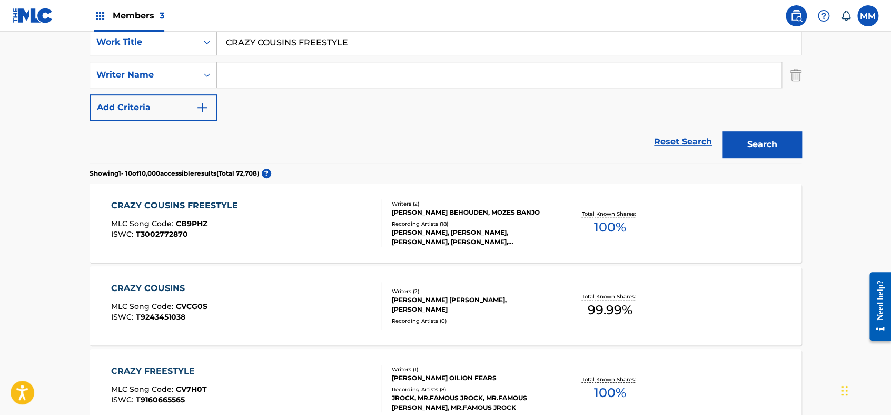
drag, startPoint x: 360, startPoint y: 41, endPoint x: -3, endPoint y: 4, distance: 364.9
click at [0, 4] on html "Accessibility Screen-Reader Guide, Feedback, and Issue Reporting | New window M…" at bounding box center [445, 2] width 891 height 415
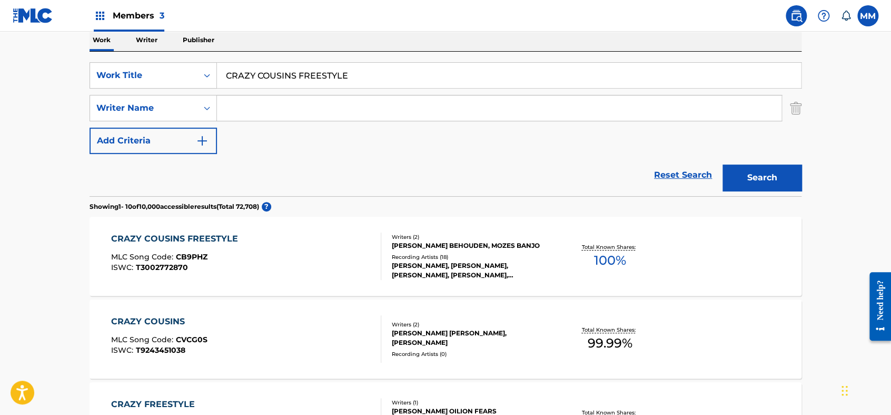
paste input "ROLL THRU"
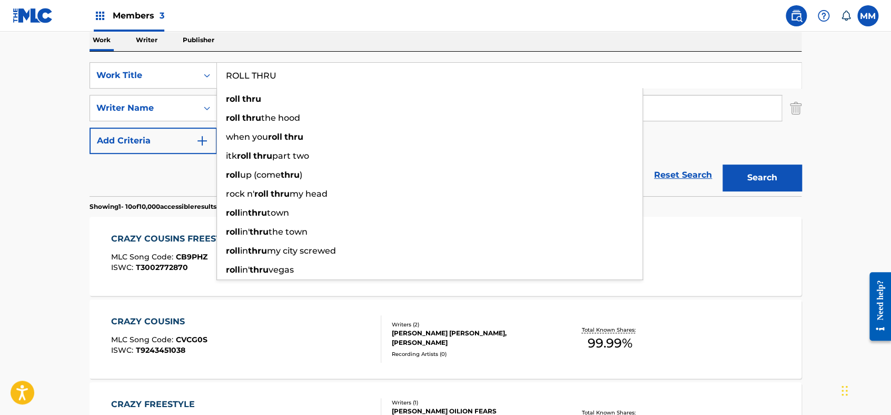
type input "ROLL THRU"
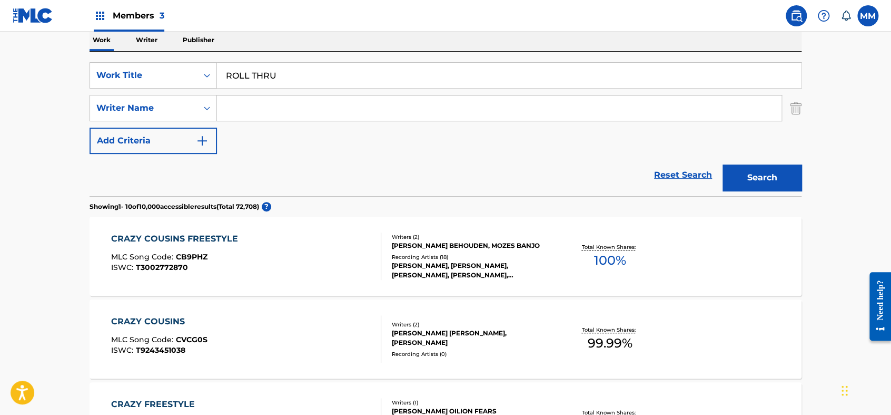
click at [307, 105] on input "Search Form" at bounding box center [499, 107] width 565 height 25
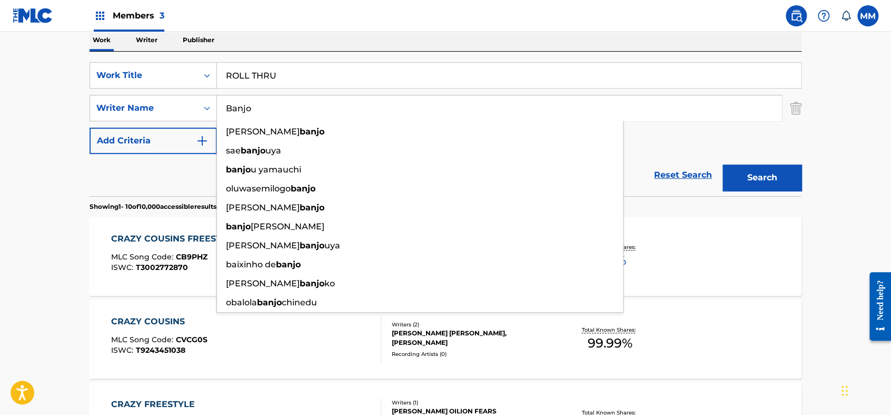
type input "Banjo"
click at [672, 140] on div "SearchWithCriteriabd26a83f-34d7-4679-84e4-6a11e26d0c45 Work Title ROLL THRU Sea…" at bounding box center [446, 108] width 712 height 92
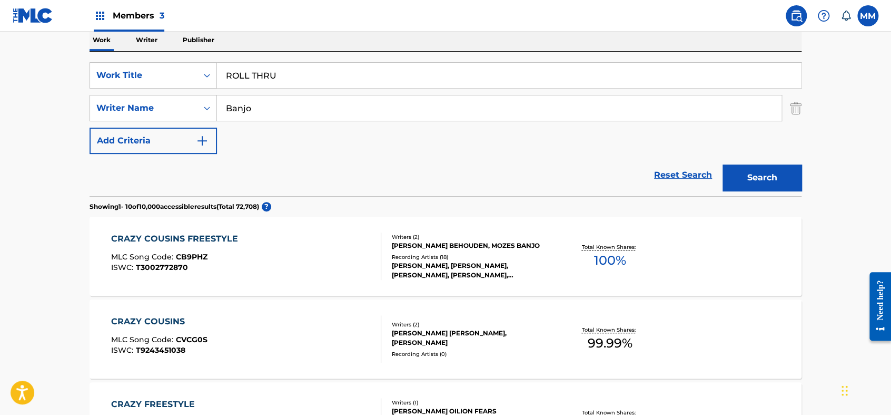
click at [771, 172] on button "Search" at bounding box center [762, 177] width 79 height 26
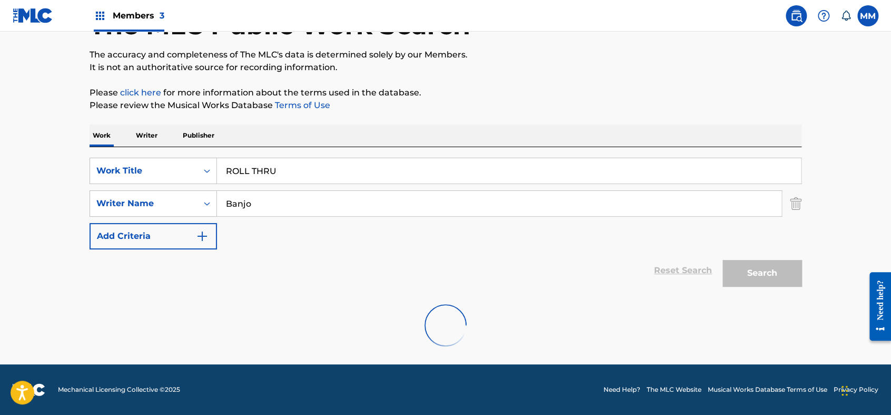
scroll to position [42, 0]
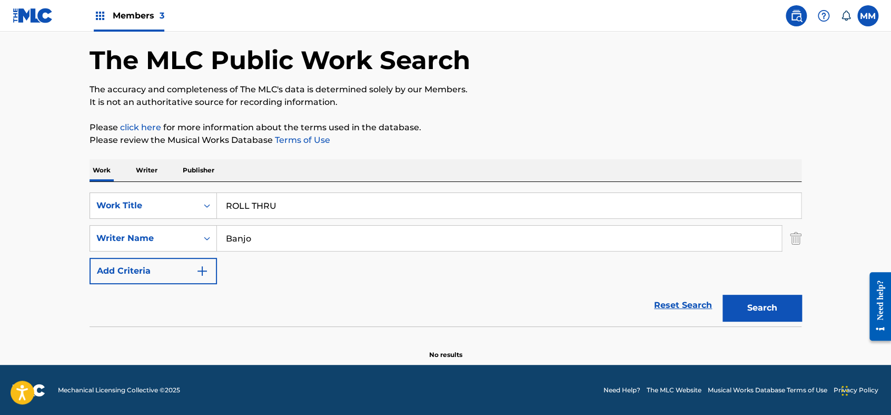
click at [202, 185] on div "SearchWithCriteriabd26a83f-34d7-4679-84e4-6a11e26d0c45 Work Title ROLL THRU Sea…" at bounding box center [446, 254] width 712 height 144
click at [190, 204] on div "Work Title" at bounding box center [143, 205] width 95 height 13
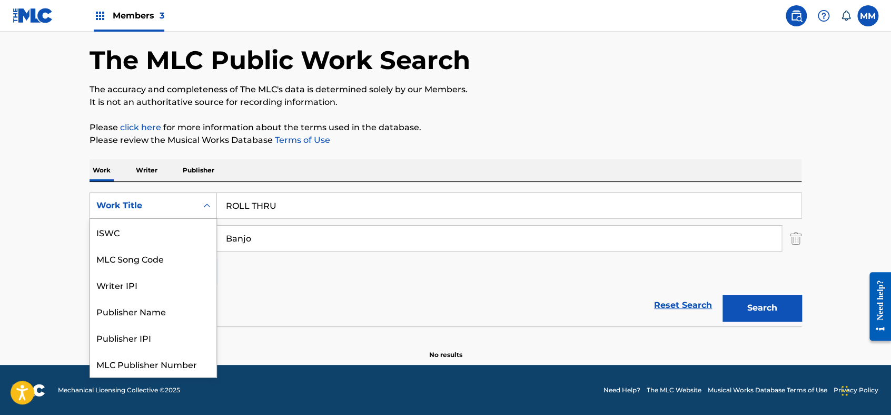
scroll to position [26, 0]
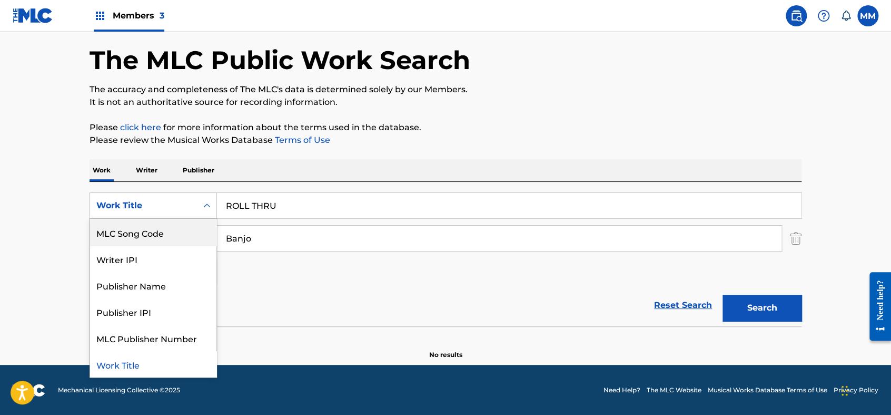
drag, startPoint x: 185, startPoint y: 236, endPoint x: 220, endPoint y: 223, distance: 37.0
click at [186, 236] on div "MLC Song Code" at bounding box center [153, 232] width 126 height 26
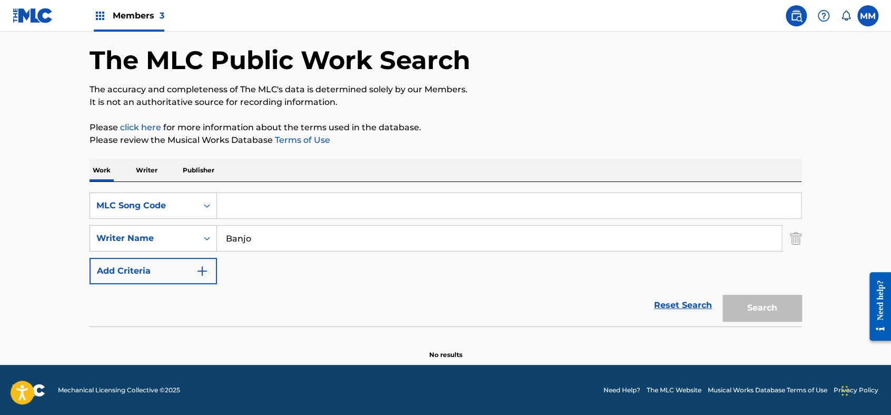
click at [247, 215] on input "Search Form" at bounding box center [509, 205] width 584 height 25
paste input "RA9WSJ"
type input "RA9WSJ"
drag, startPoint x: 270, startPoint y: 242, endPoint x: 217, endPoint y: 243, distance: 53.2
click at [217, 243] on input "Banjo" at bounding box center [499, 238] width 565 height 25
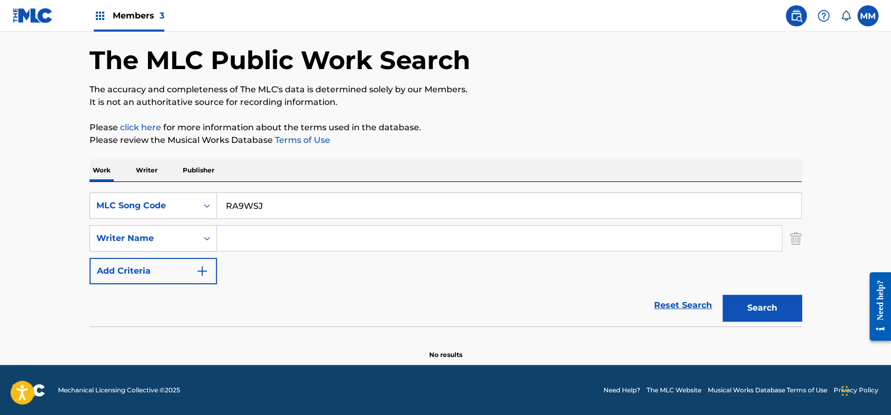
type input "#"
click at [723, 295] on button "Search" at bounding box center [762, 308] width 79 height 26
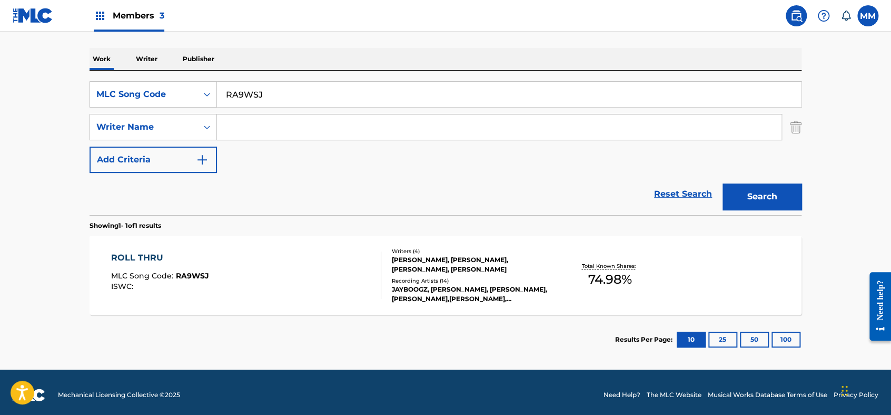
scroll to position [159, 0]
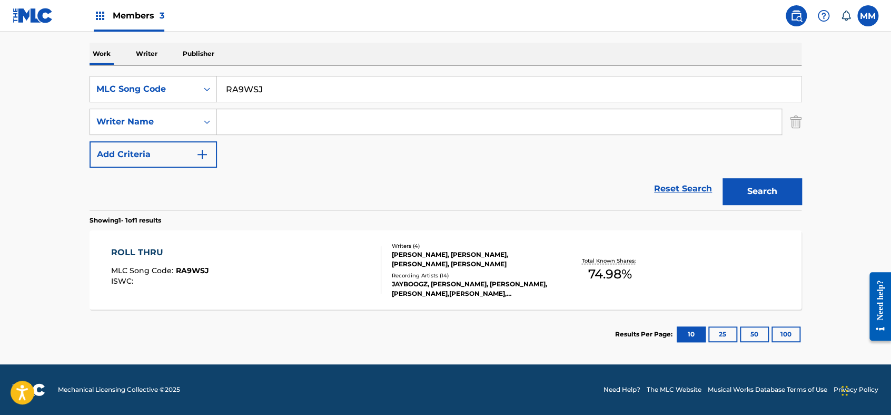
click at [206, 244] on div "ROLL THRU MLC Song Code : RA9WSJ ISWC : Writers ( 4 ) [PERSON_NAME], [PERSON_NA…" at bounding box center [446, 269] width 712 height 79
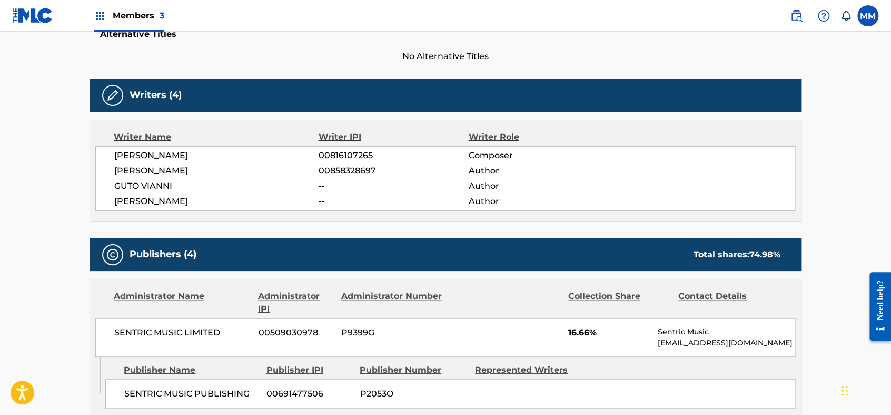
scroll to position [58, 0]
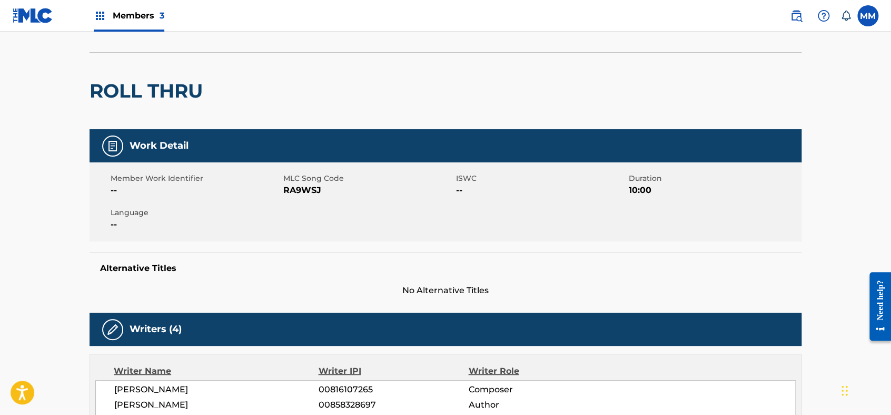
click at [292, 191] on span "RA9WSJ" at bounding box center [368, 190] width 170 height 13
copy span "RA9WSJ"
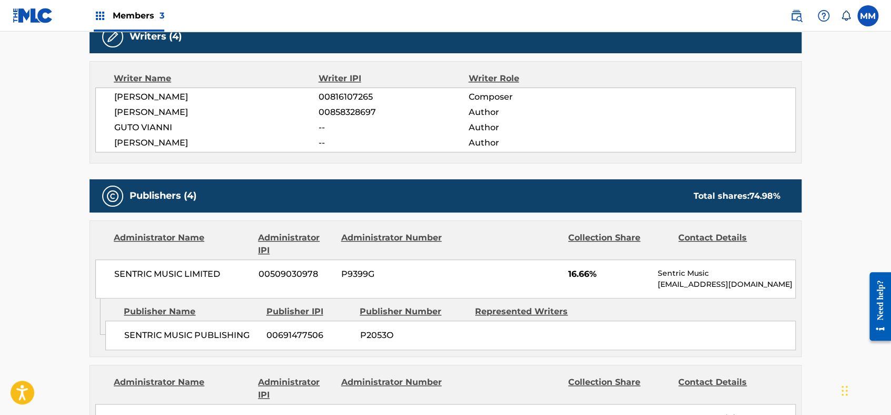
scroll to position [117, 0]
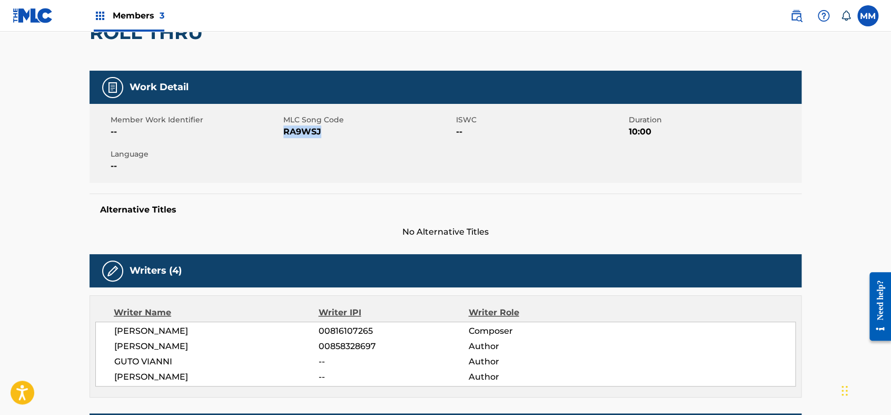
click at [308, 133] on span "RA9WSJ" at bounding box center [368, 131] width 170 height 13
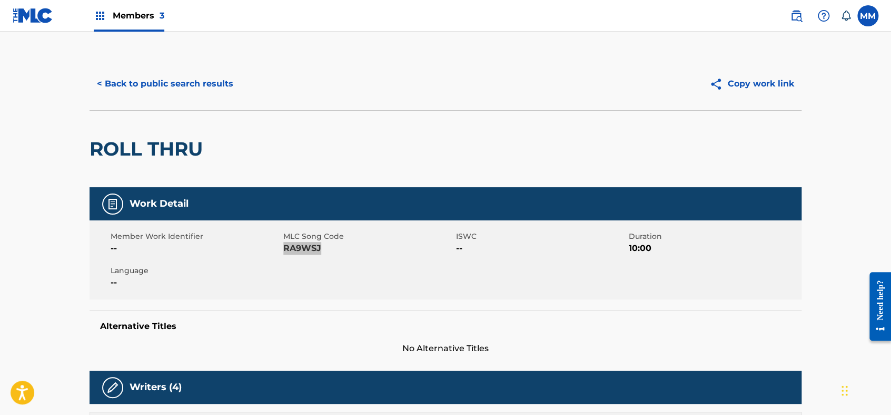
scroll to position [0, 0]
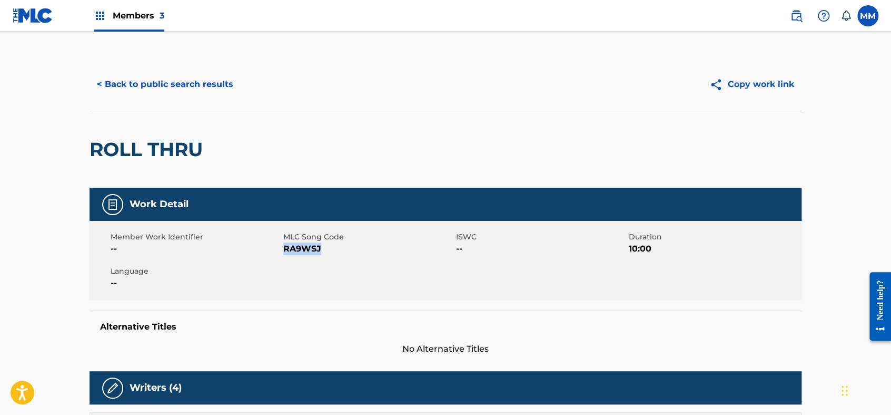
click at [125, 86] on button "< Back to public search results" at bounding box center [165, 84] width 151 height 26
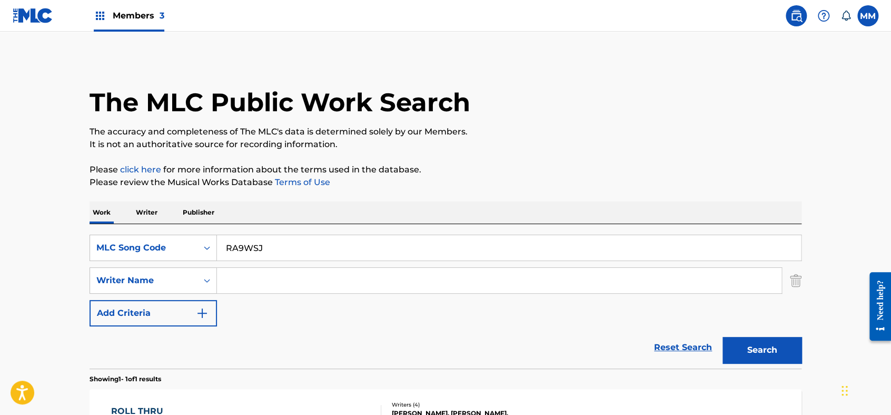
scroll to position [99, 0]
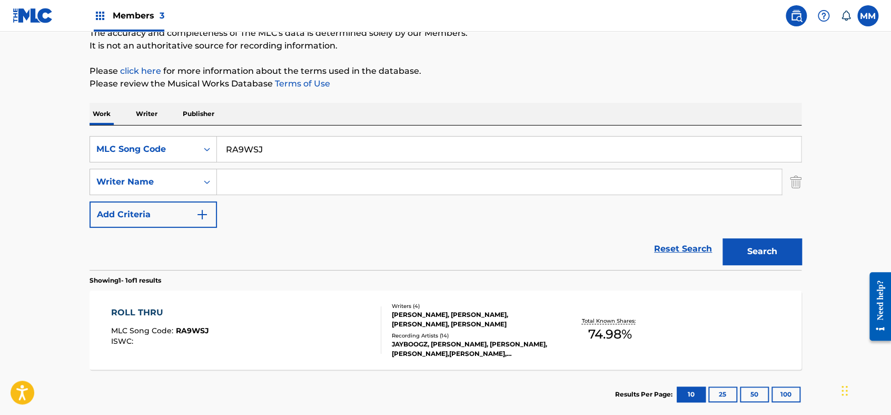
click at [328, 243] on div "Reset Search Search" at bounding box center [446, 249] width 712 height 42
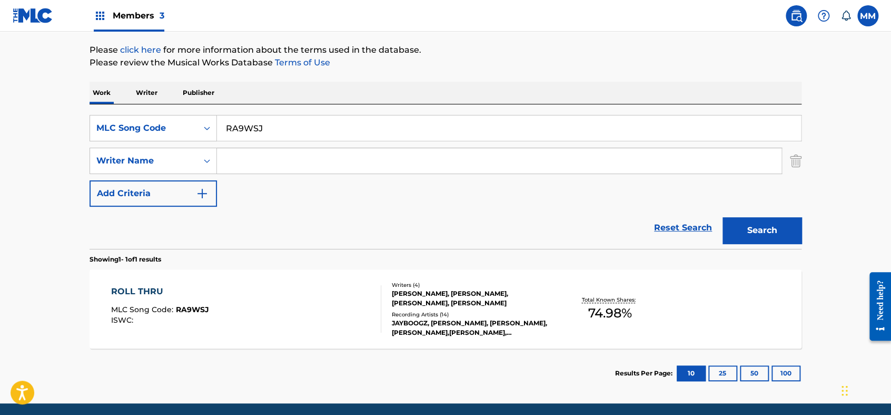
scroll to position [42, 0]
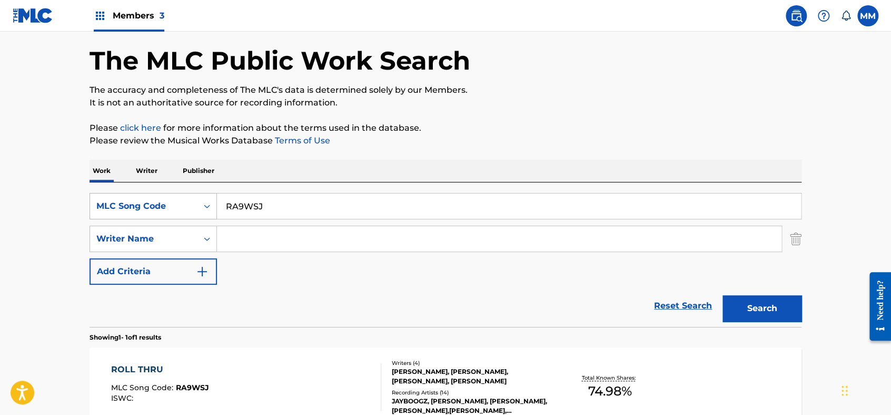
click at [185, 204] on div "MLC Song Code" at bounding box center [143, 206] width 95 height 13
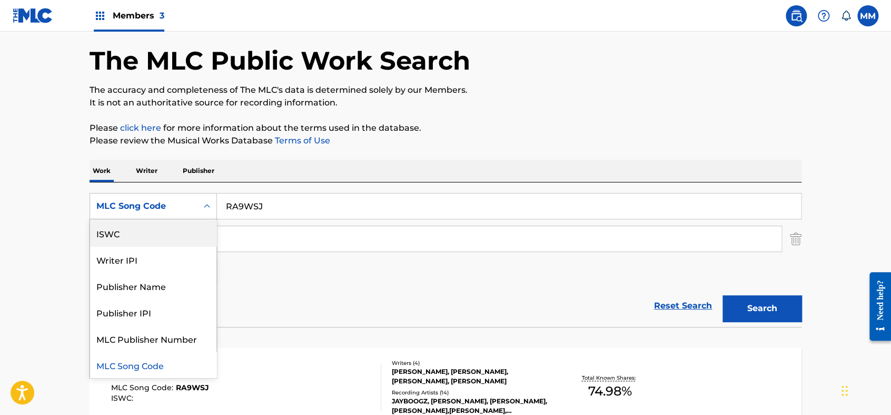
scroll to position [0, 0]
click at [158, 233] on div "Work Title" at bounding box center [153, 232] width 126 height 26
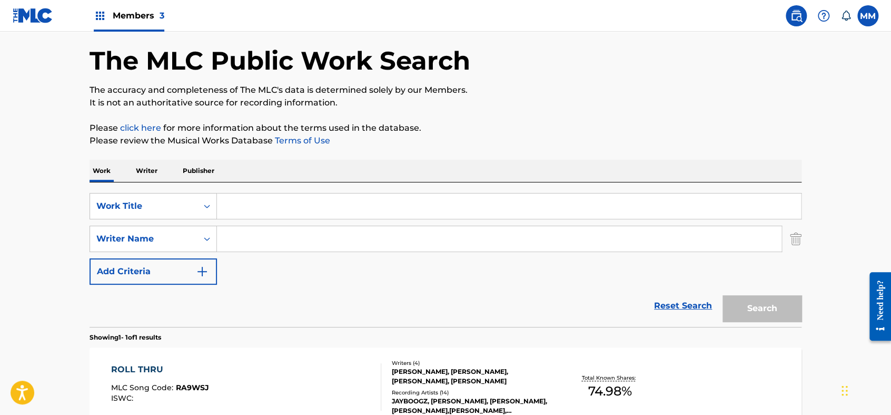
click at [290, 202] on input "Search Form" at bounding box center [509, 205] width 584 height 25
paste input "BAD"
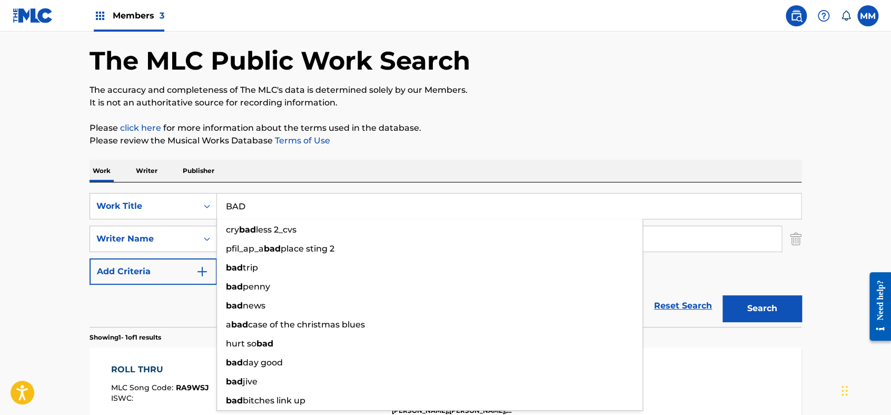
type input "BAD"
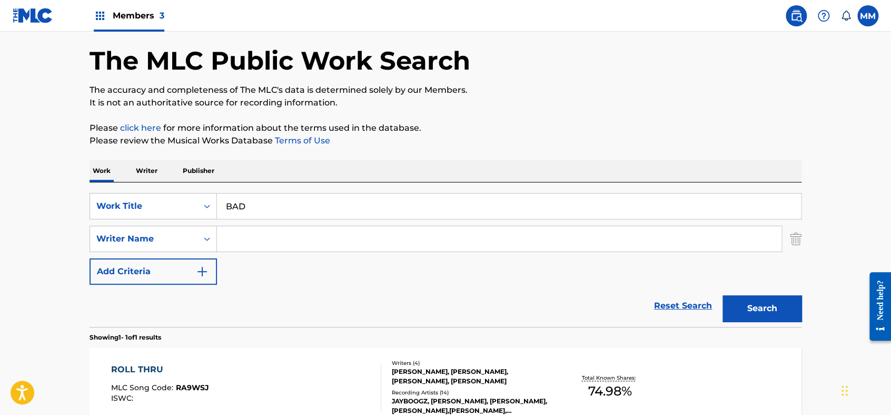
click at [67, 236] on main "The MLC Public Work Search The accuracy and completeness of The MLC's data is d…" at bounding box center [445, 235] width 891 height 491
click at [320, 241] on input "Search Form" at bounding box center [499, 238] width 565 height 25
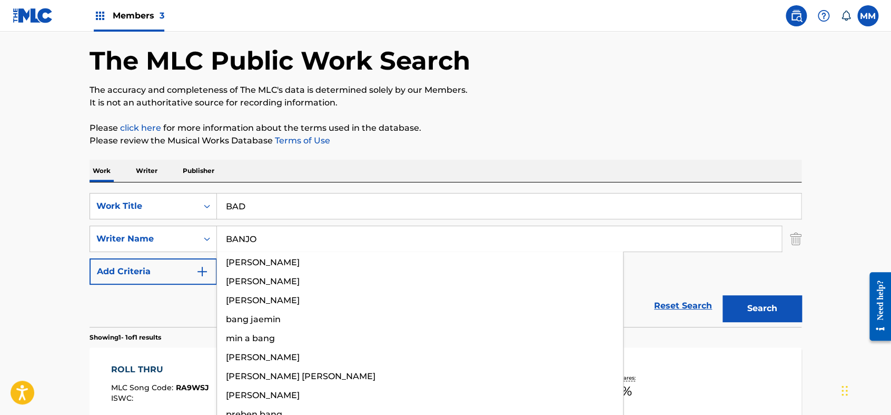
click at [723, 295] on button "Search" at bounding box center [762, 308] width 79 height 26
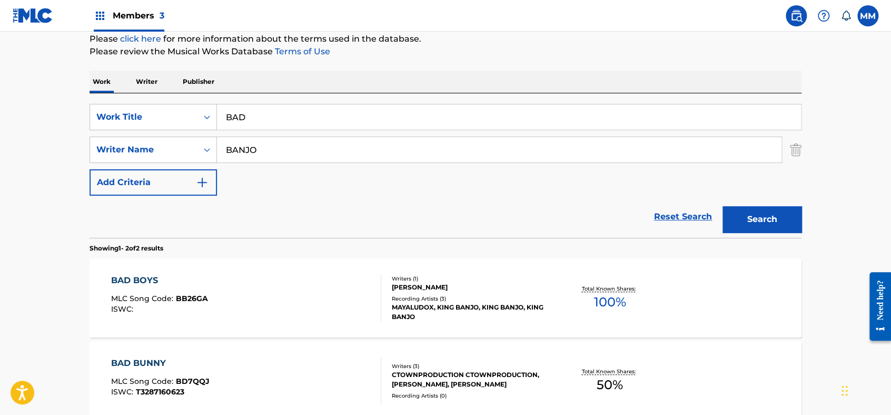
scroll to position [42, 0]
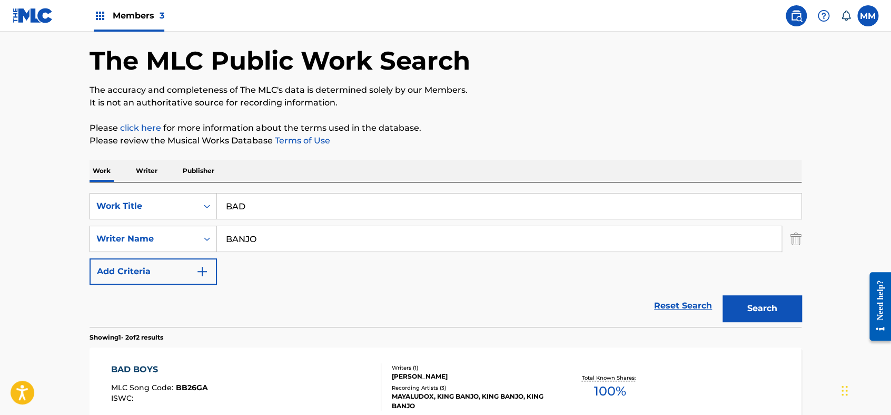
drag, startPoint x: 293, startPoint y: 242, endPoint x: 60, endPoint y: 222, distance: 234.8
click at [60, 222] on main "The MLC Public Work Search The accuracy and completeness of The MLC's data is d…" at bounding box center [445, 277] width 891 height 574
click at [723, 295] on button "Search" at bounding box center [762, 308] width 79 height 26
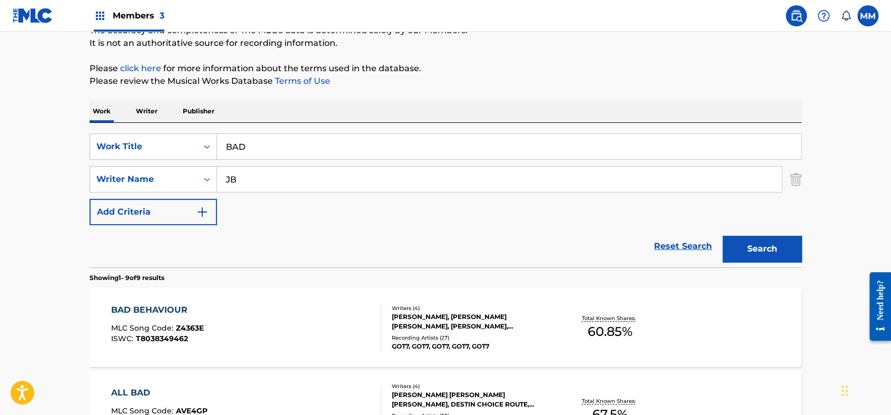
scroll to position [100, 0]
drag, startPoint x: 272, startPoint y: 185, endPoint x: 155, endPoint y: 175, distance: 117.9
click at [158, 175] on div "SearchWithCriteriabd51bc10-658d-408a-a71d-d573068e14f6 Writer Name [PERSON_NAME]" at bounding box center [446, 180] width 712 height 26
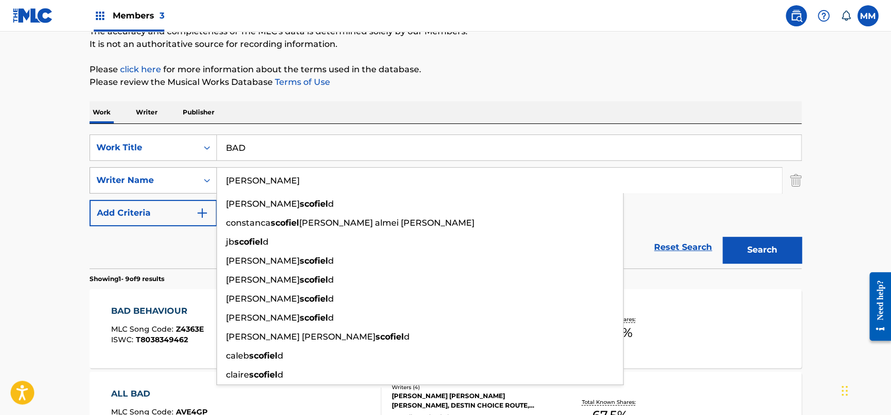
click at [723, 237] on button "Search" at bounding box center [762, 250] width 79 height 26
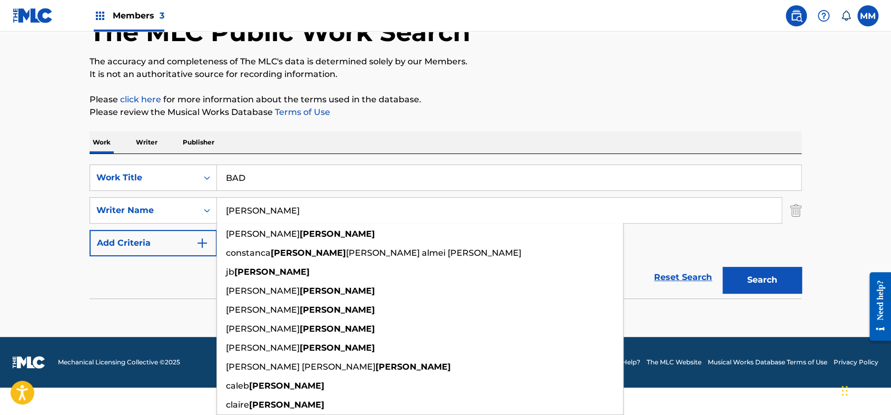
scroll to position [42, 0]
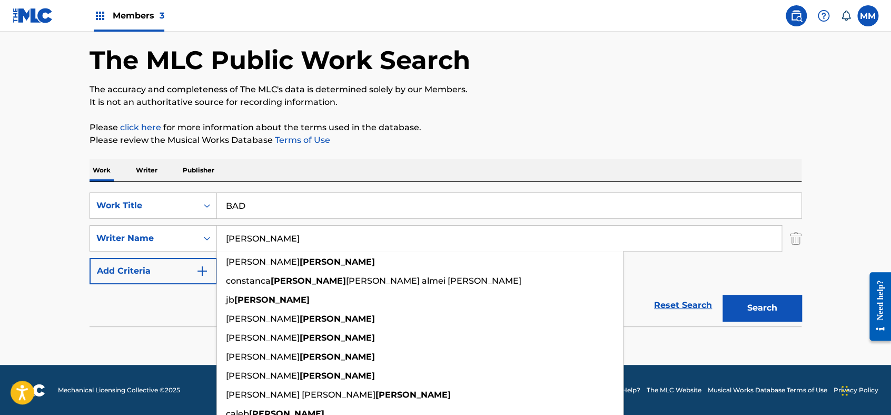
click at [79, 180] on div "The MLC Public Work Search The accuracy and completeness of The MLC's data is d…" at bounding box center [446, 188] width 738 height 344
drag, startPoint x: 312, startPoint y: 240, endPoint x: 145, endPoint y: 230, distance: 167.3
click at [145, 230] on div "SearchWithCriteriabd51bc10-658d-408a-a71d-d573068e14f6 Writer Name [PERSON_NAME…" at bounding box center [446, 238] width 712 height 26
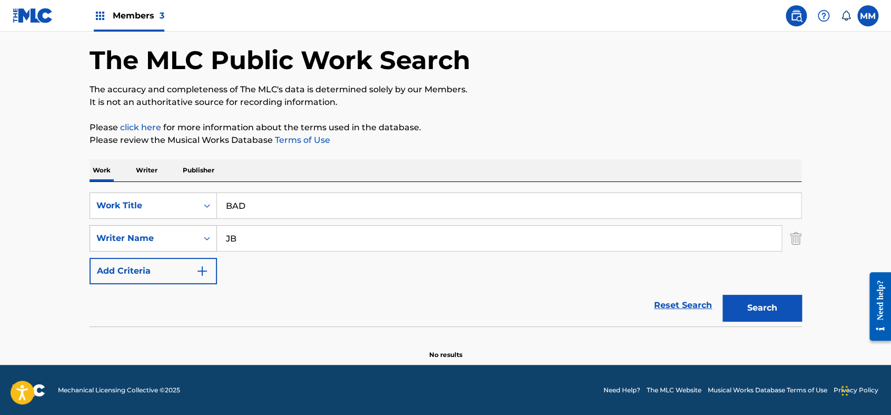
type input "JB"
click at [723, 295] on button "Search" at bounding box center [762, 308] width 79 height 26
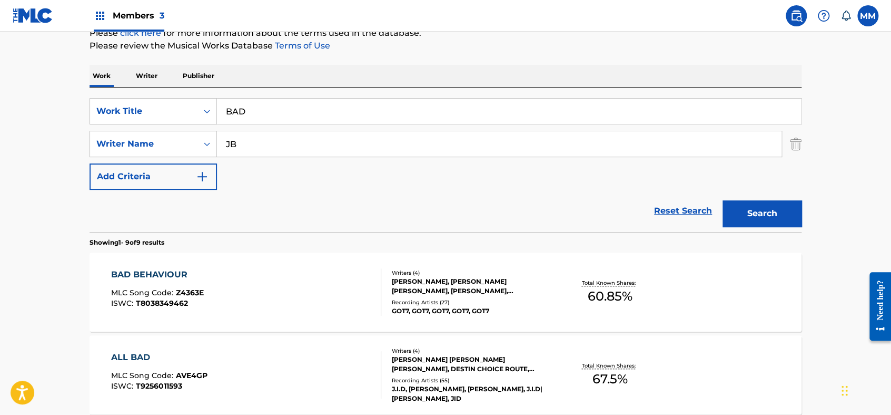
scroll to position [117, 0]
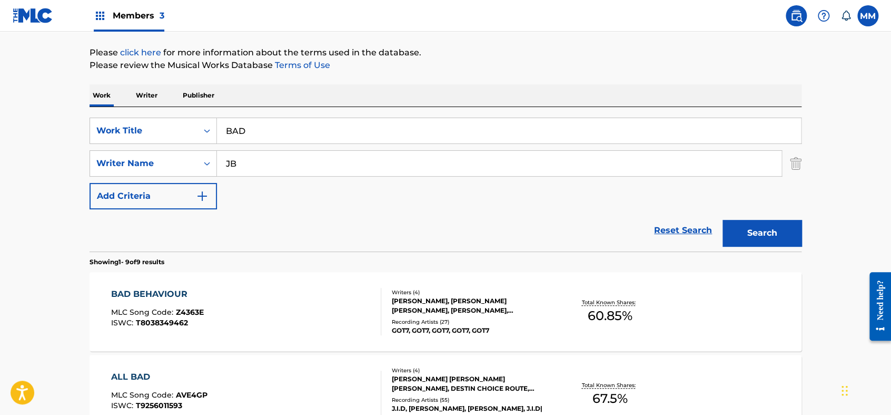
paste input "SHE LOVES"
drag, startPoint x: 295, startPoint y: 132, endPoint x: 123, endPoint y: 130, distance: 171.8
click at [123, 130] on div "SearchWithCriteria23af9e0e-4f4f-4da3-ad64-050c0556f592 Work Title SHE LOVES" at bounding box center [446, 130] width 712 height 26
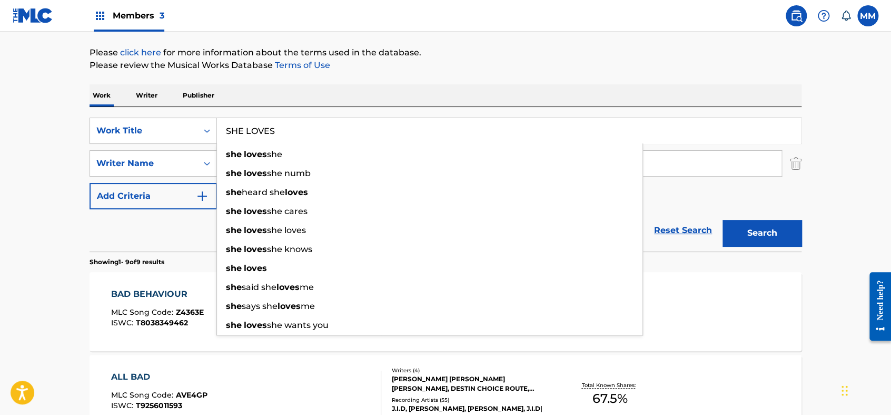
type input "SHE LOVES"
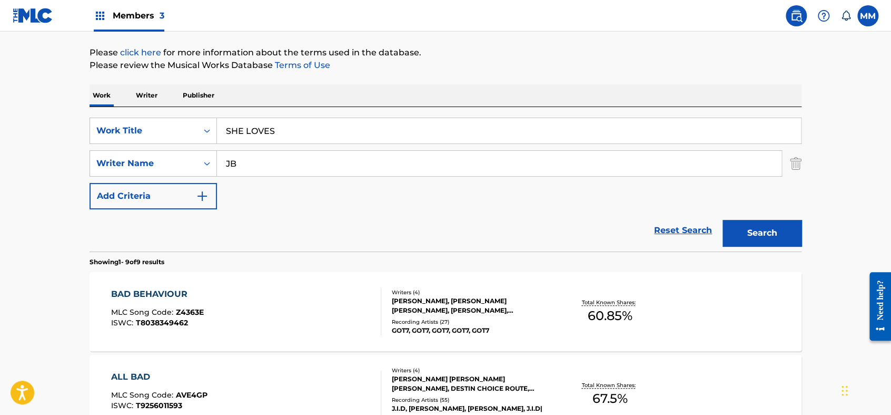
click at [763, 231] on button "Search" at bounding box center [762, 233] width 79 height 26
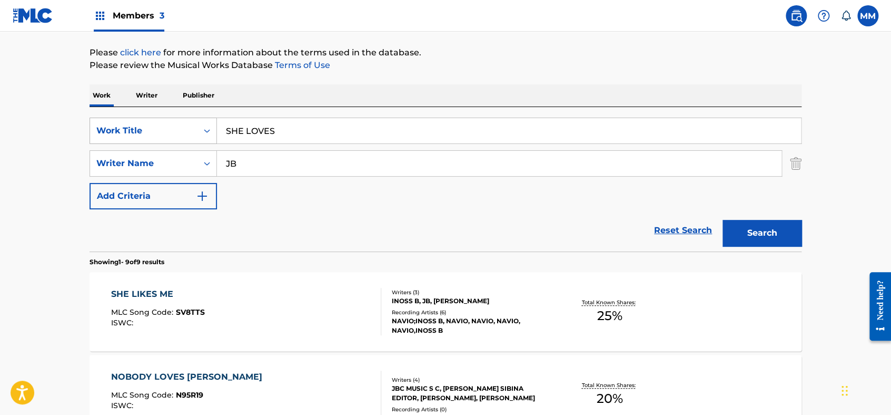
drag, startPoint x: 321, startPoint y: 163, endPoint x: 165, endPoint y: 131, distance: 159.3
click at [165, 131] on div "SearchWithCriteria23af9e0e-4f4f-4da3-ad64-050c0556f592 Work Title SHE LOVES Sea…" at bounding box center [446, 163] width 712 height 92
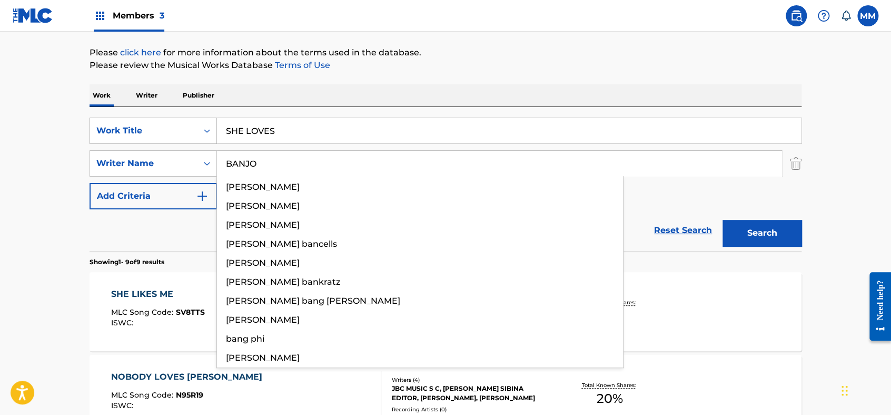
type input "BANJO"
click at [723, 220] on button "Search" at bounding box center [762, 233] width 79 height 26
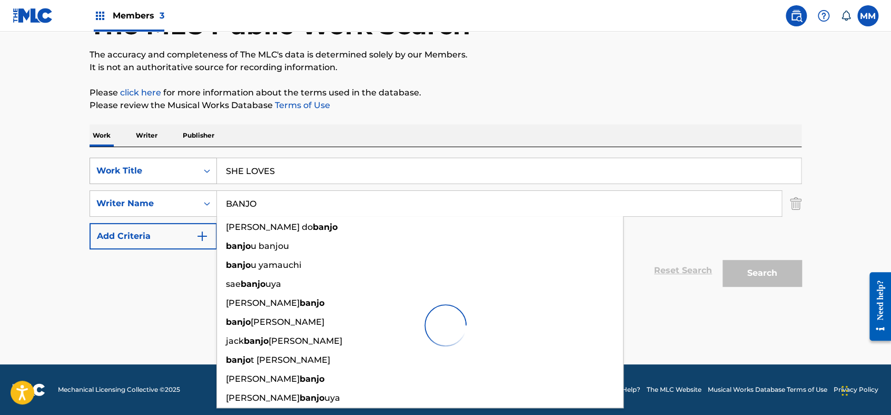
scroll to position [77, 0]
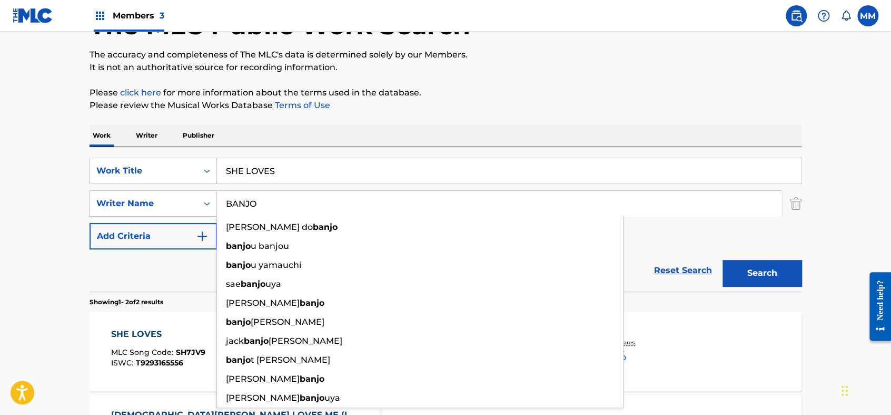
click at [12, 180] on main "The MLC Public Work Search The accuracy and completeness of The MLC's data is d…" at bounding box center [445, 242] width 891 height 574
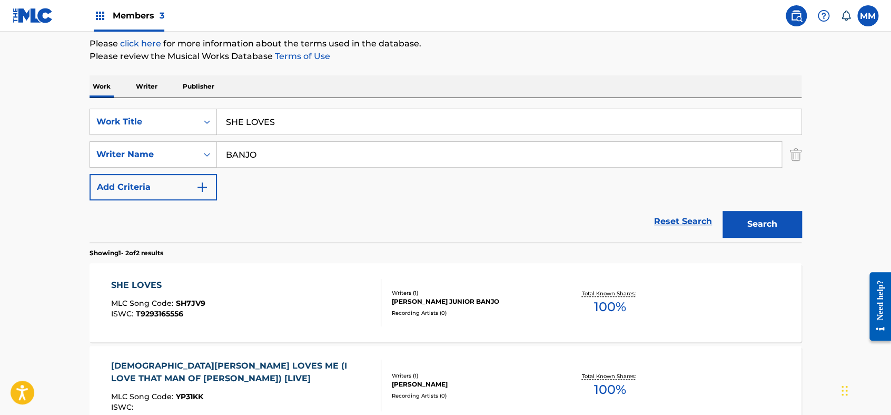
scroll to position [194, 0]
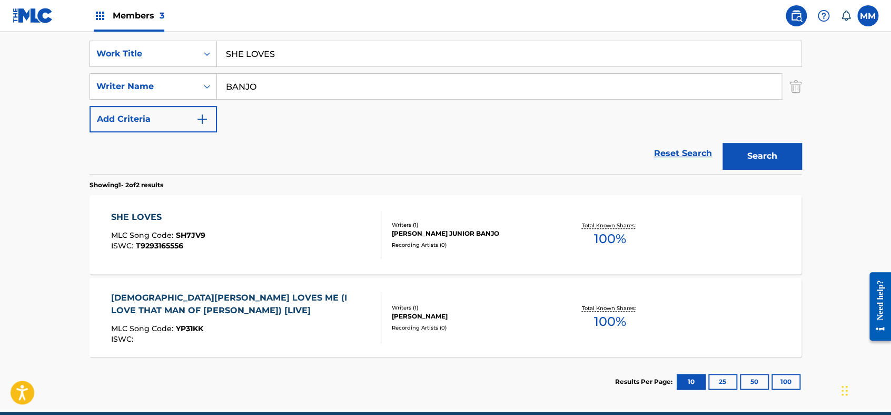
click at [262, 217] on div "SHE LOVES MLC Song Code : SH7JV9 ISWC : T9293165556" at bounding box center [246, 234] width 271 height 47
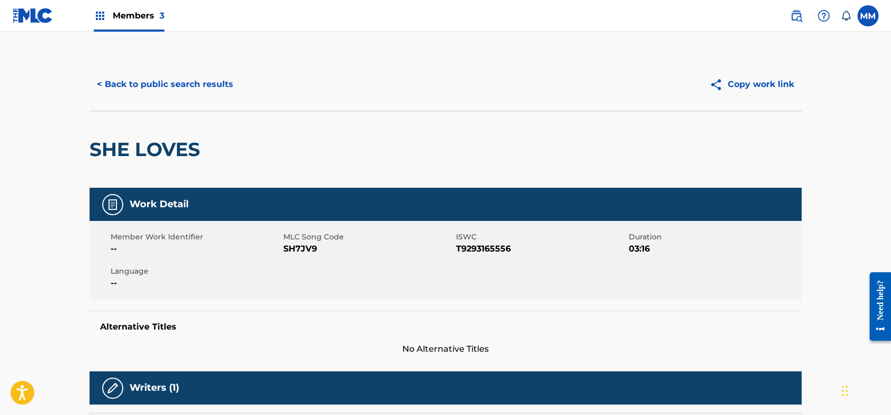
click at [160, 87] on button "< Back to public search results" at bounding box center [165, 84] width 151 height 26
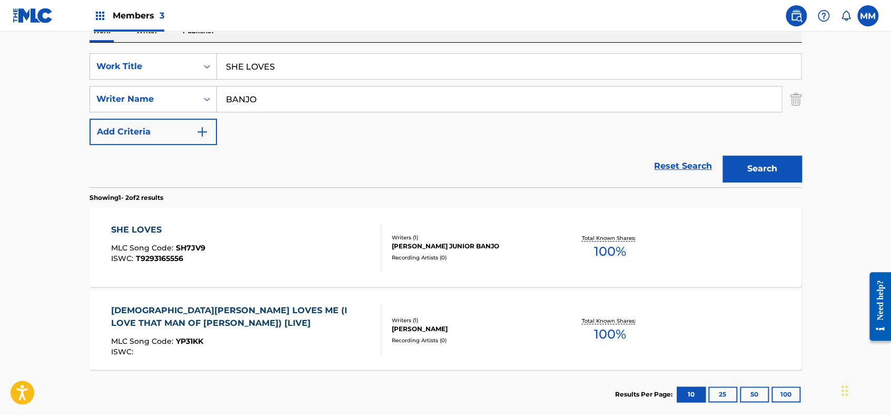
scroll to position [241, 0]
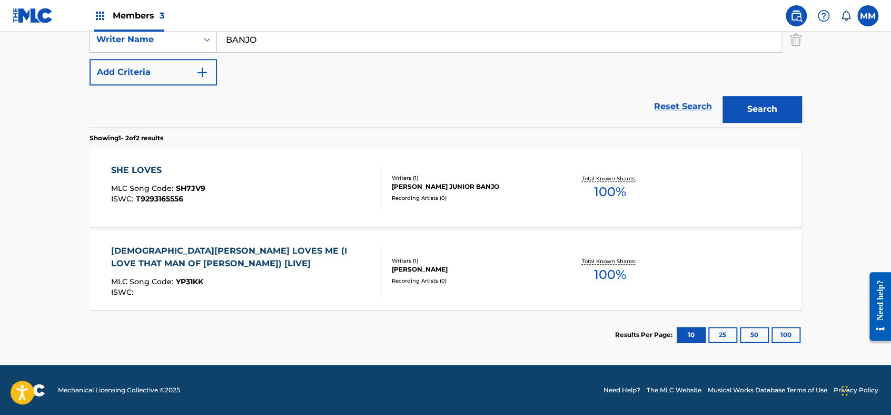
click at [257, 175] on div "SHE LOVES MLC Song Code : SH7JV9 ISWC : T9293165556" at bounding box center [246, 187] width 271 height 47
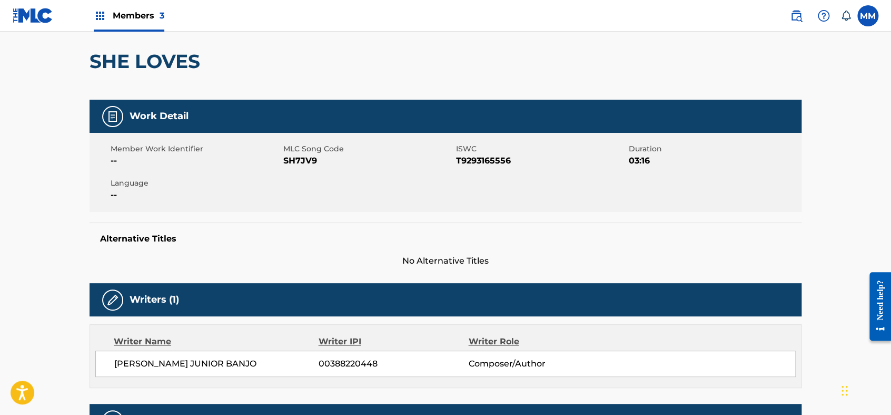
scroll to position [3, 0]
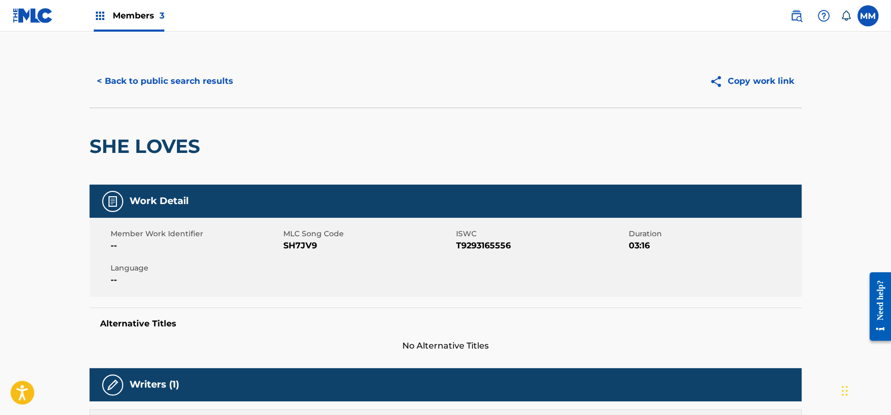
click at [297, 247] on span "SH7JV9" at bounding box center [368, 245] width 170 height 13
click at [296, 247] on span "SH7JV9" at bounding box center [368, 245] width 170 height 13
copy span "SH7JV9"
